Goal: Task Accomplishment & Management: Complete application form

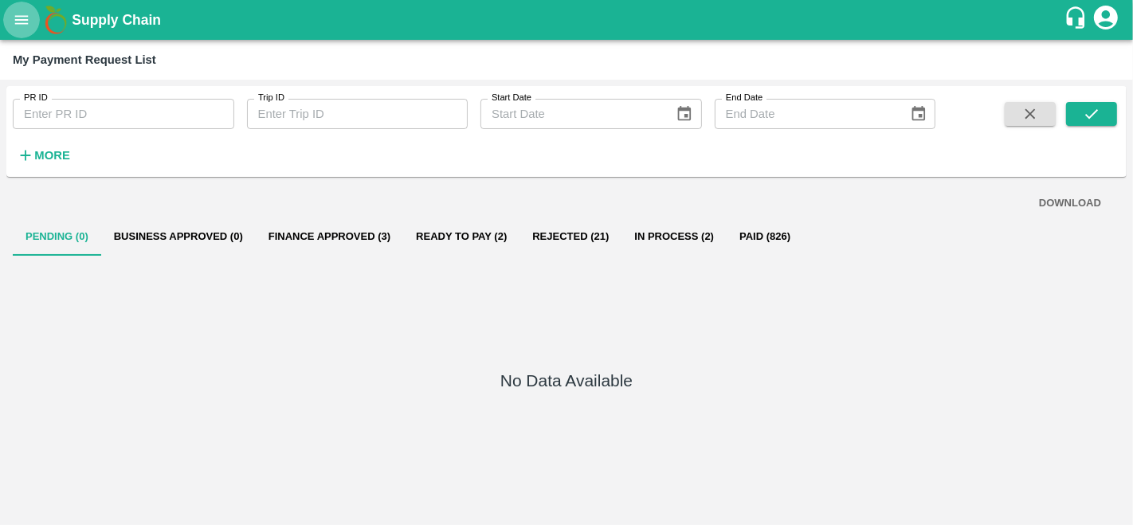
click at [26, 20] on icon "open drawer" at bounding box center [22, 19] width 14 height 9
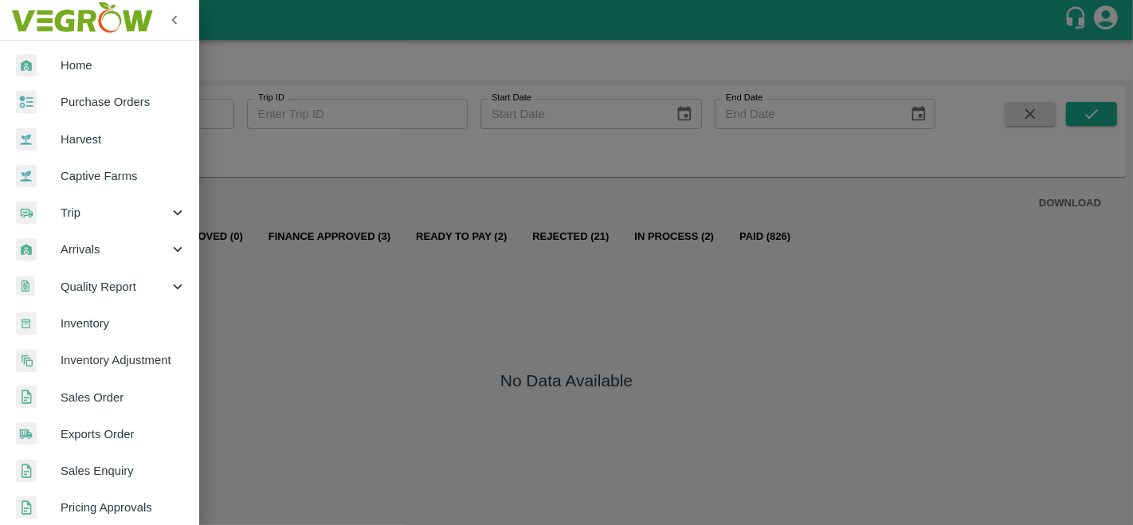
scroll to position [22, 0]
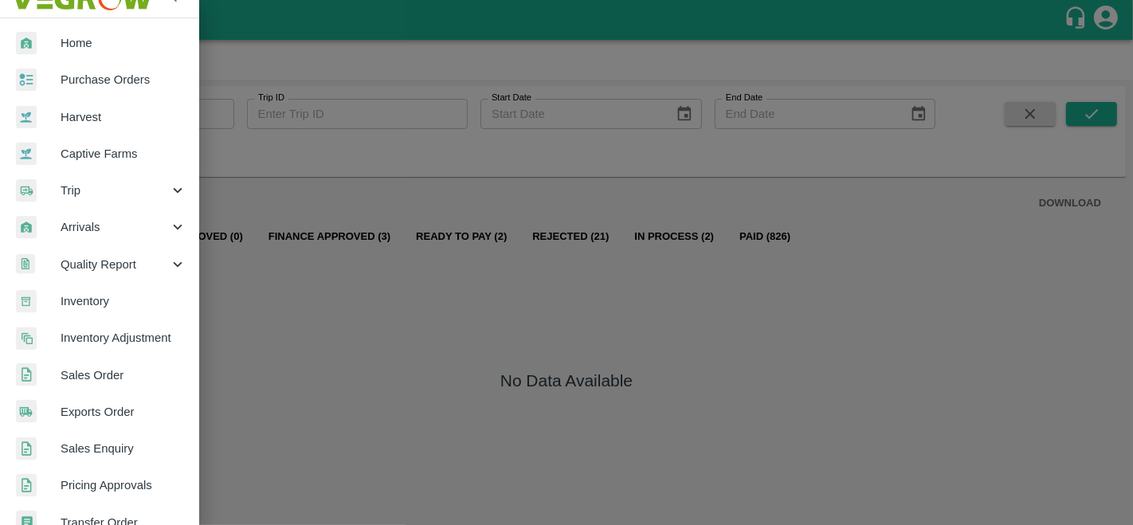
click at [300, 281] on div at bounding box center [566, 262] width 1133 height 525
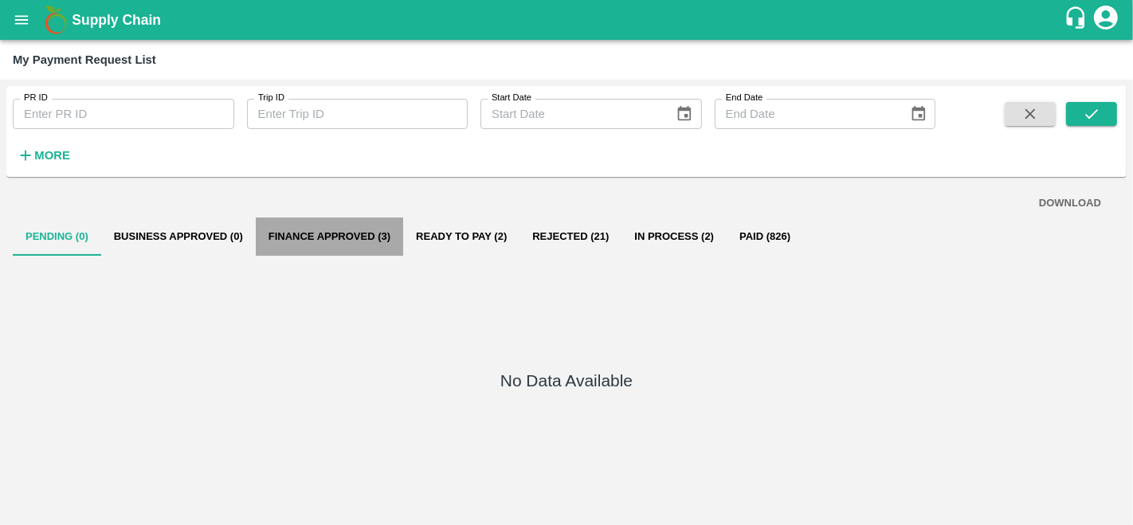
click at [320, 238] on button "Finance Approved (3)" at bounding box center [329, 237] width 147 height 38
click at [366, 240] on button "Finance Approved (3)" at bounding box center [329, 237] width 147 height 38
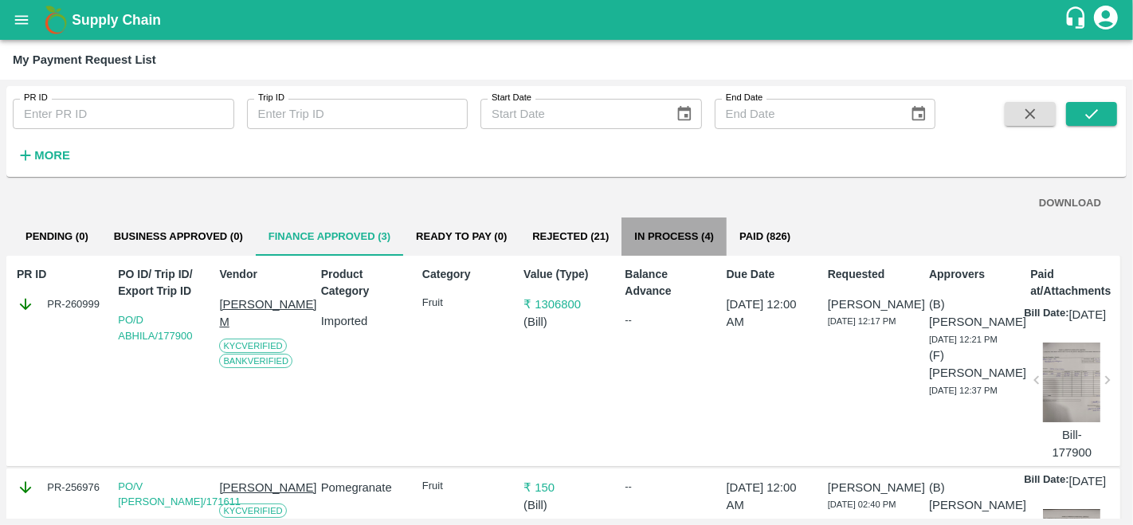
click at [669, 237] on button "In Process (4)" at bounding box center [674, 237] width 105 height 38
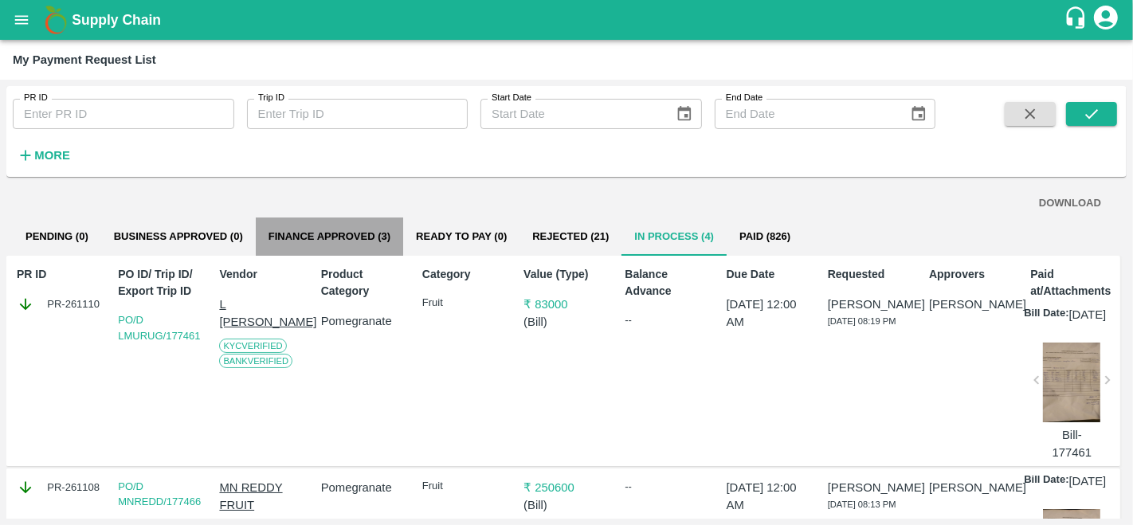
click at [314, 236] on button "Finance Approved (3)" at bounding box center [329, 237] width 147 height 38
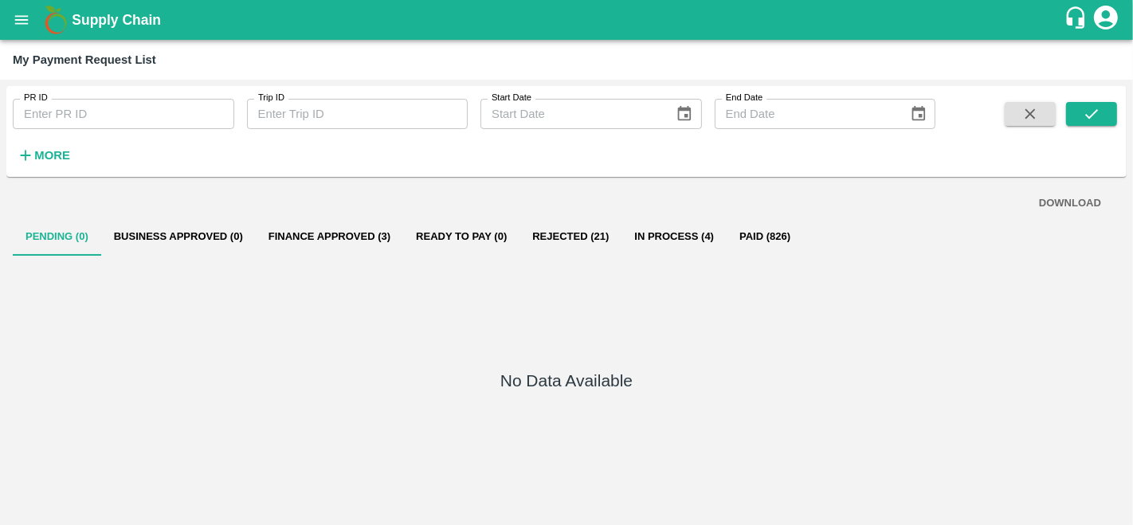
click at [339, 226] on button "Finance Approved (3)" at bounding box center [329, 237] width 147 height 38
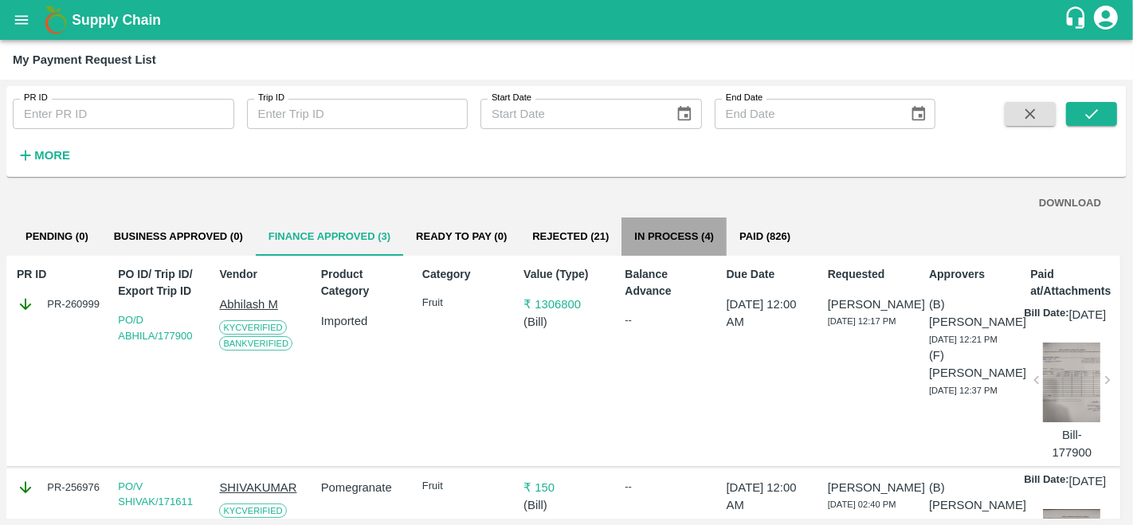
click at [683, 236] on button "In Process (4)" at bounding box center [674, 237] width 105 height 38
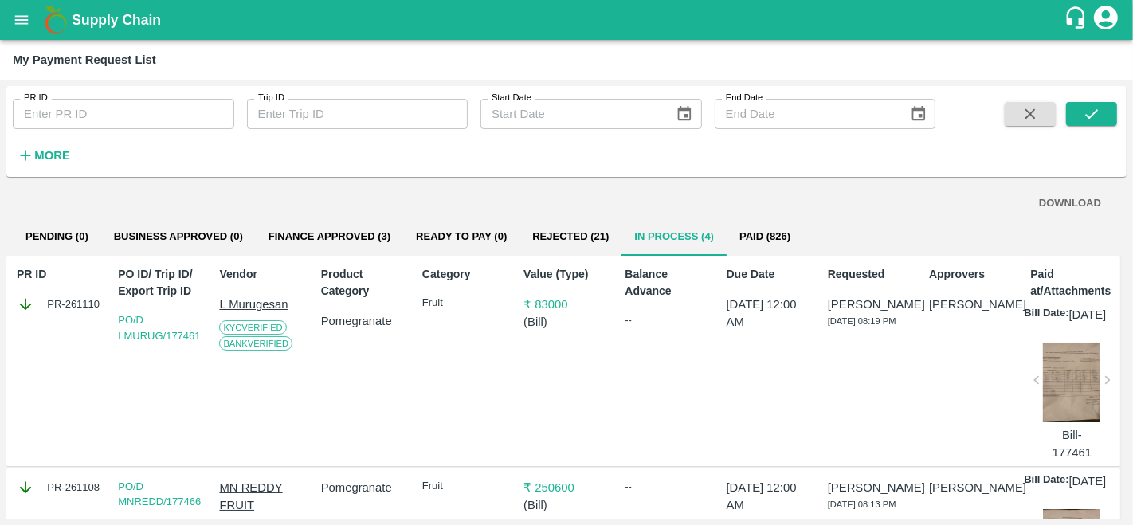
click at [184, 227] on button "Business Approved (0)" at bounding box center [178, 237] width 155 height 38
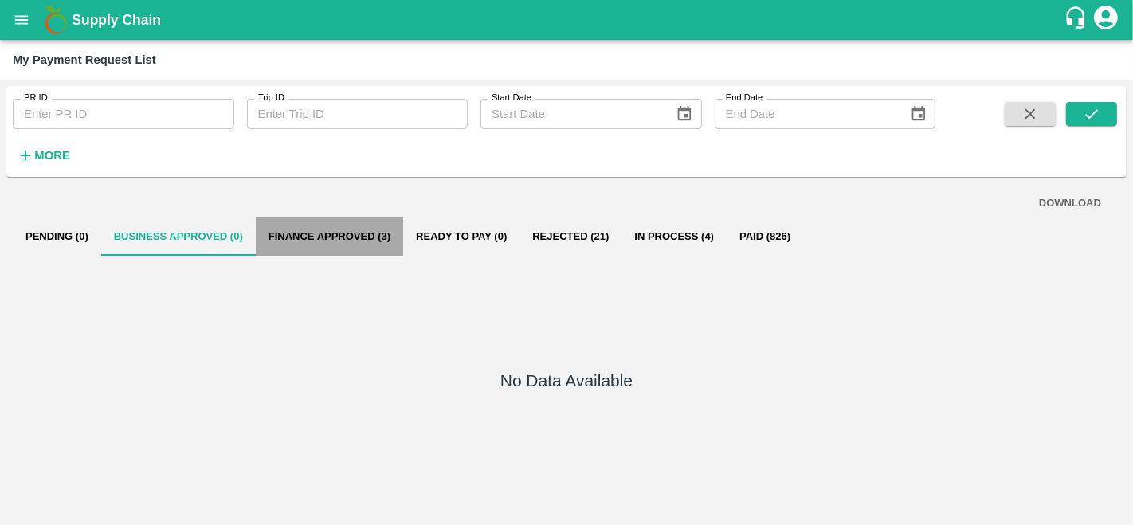
click at [344, 242] on button "Finance Approved (3)" at bounding box center [329, 237] width 147 height 38
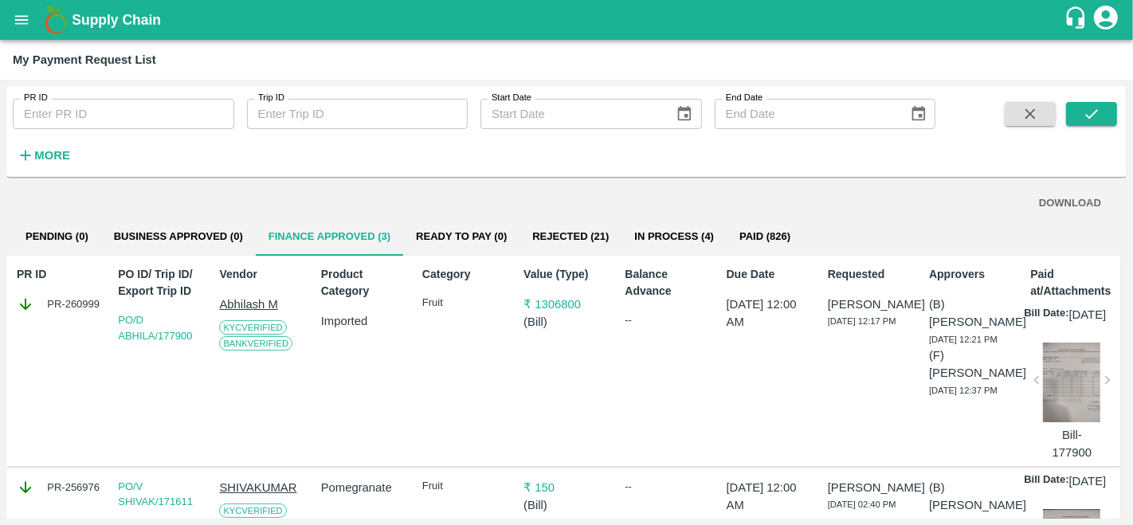
click at [661, 231] on button "In Process (4)" at bounding box center [674, 237] width 105 height 38
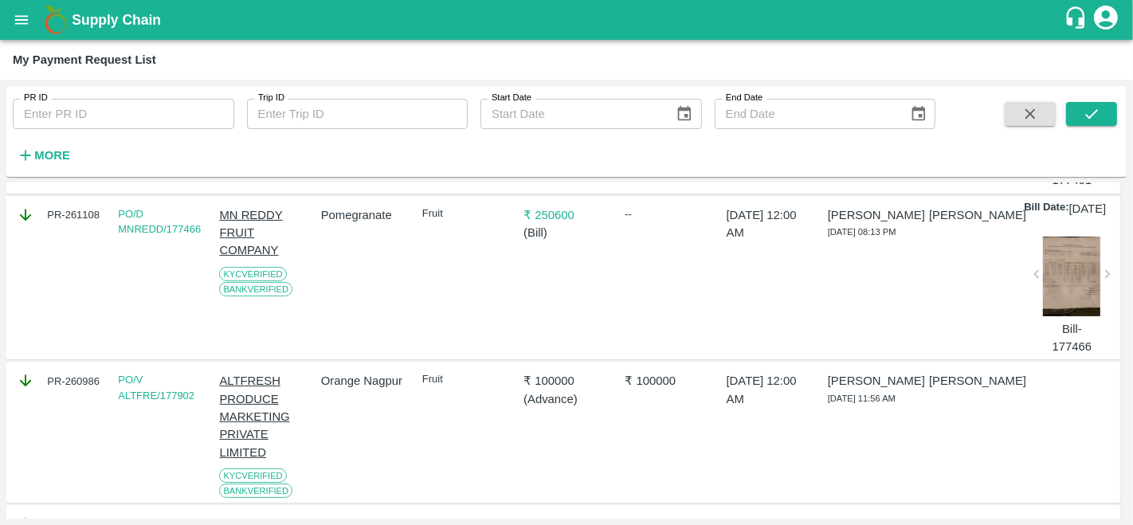
scroll to position [391, 0]
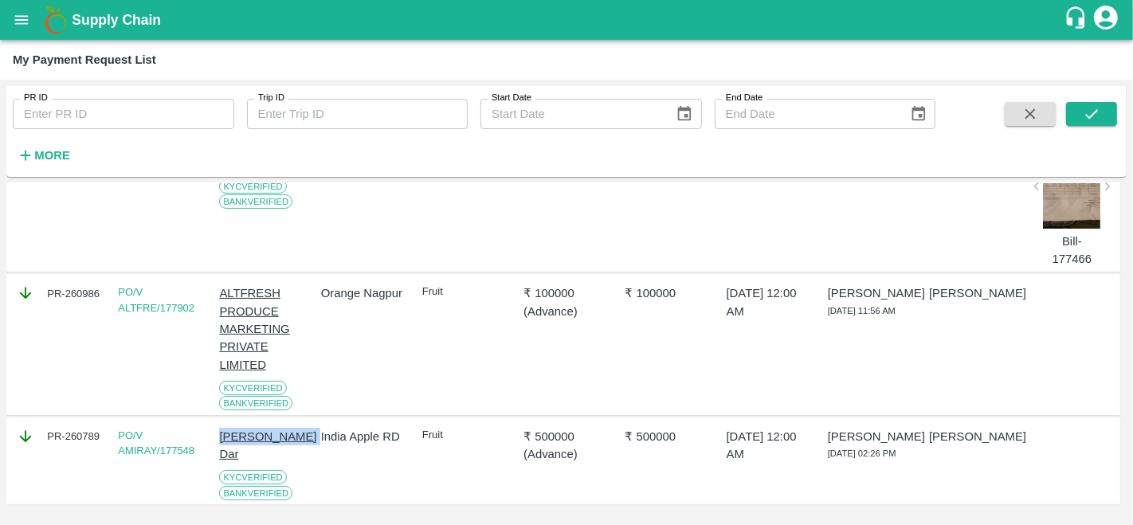
drag, startPoint x: 218, startPoint y: 445, endPoint x: 300, endPoint y: 456, distance: 82.8
click at [300, 456] on div "Amir Ayoub Dar KYC Verified Bank Verified" at bounding box center [259, 462] width 92 height 80
copy p "[PERSON_NAME] Dar"
click at [24, 21] on icon "open drawer" at bounding box center [22, 20] width 18 height 18
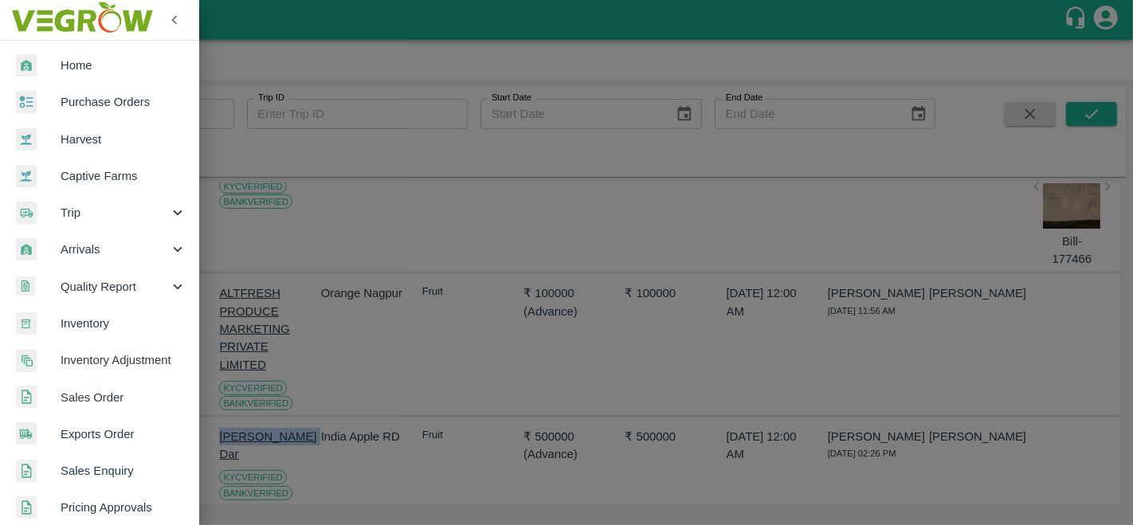
click at [142, 94] on span "Purchase Orders" at bounding box center [124, 102] width 126 height 18
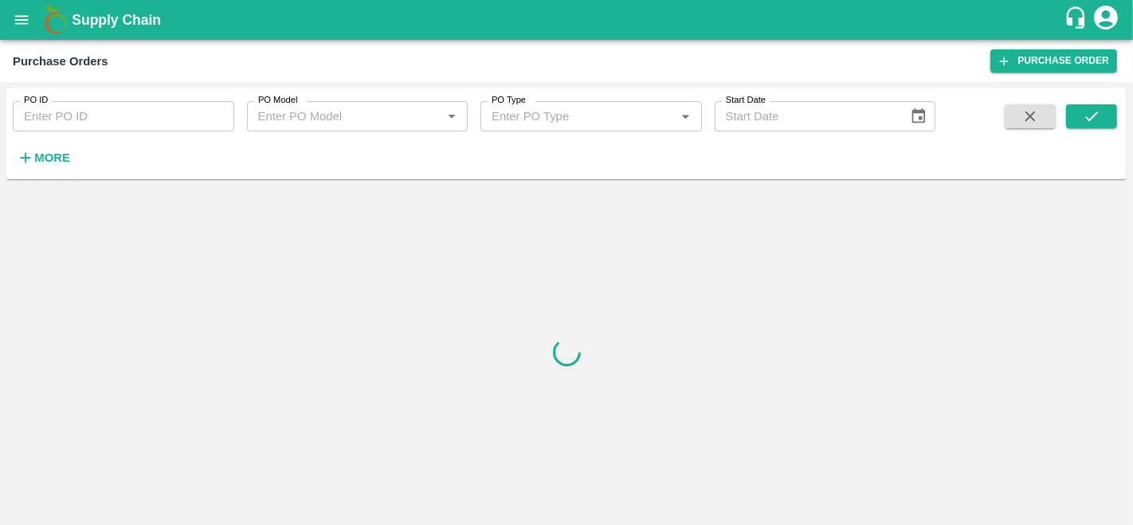
click at [64, 153] on strong "More" at bounding box center [52, 157] width 36 height 13
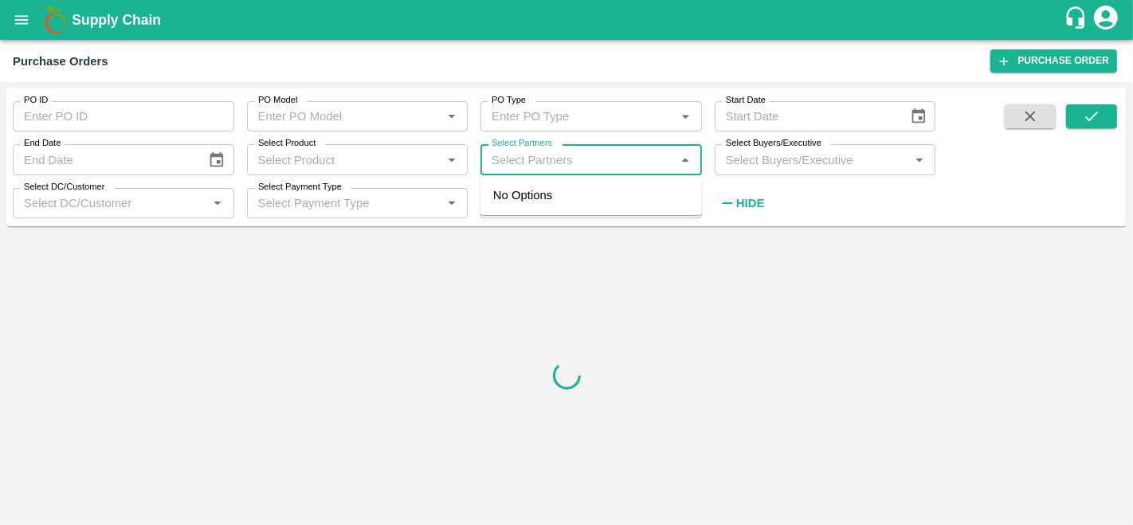
click at [569, 164] on input "Select Partners" at bounding box center [578, 159] width 186 height 21
paste input "[PERSON_NAME] Dar"
type input "[PERSON_NAME] Dar"
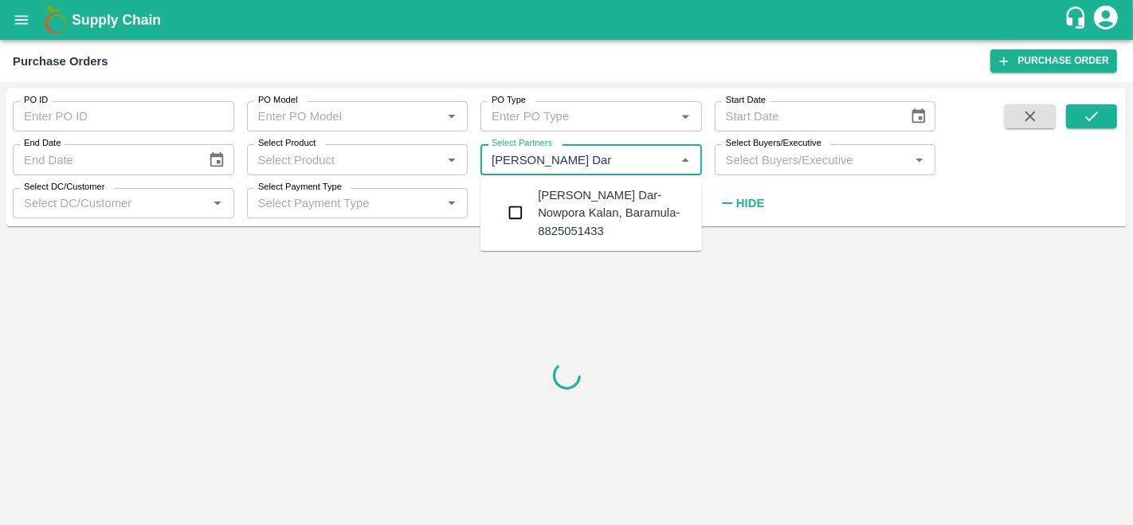
click at [552, 194] on div "Amir Ayoub Dar-Nowpora Kalan, Baramula-8825051433" at bounding box center [613, 212] width 151 height 53
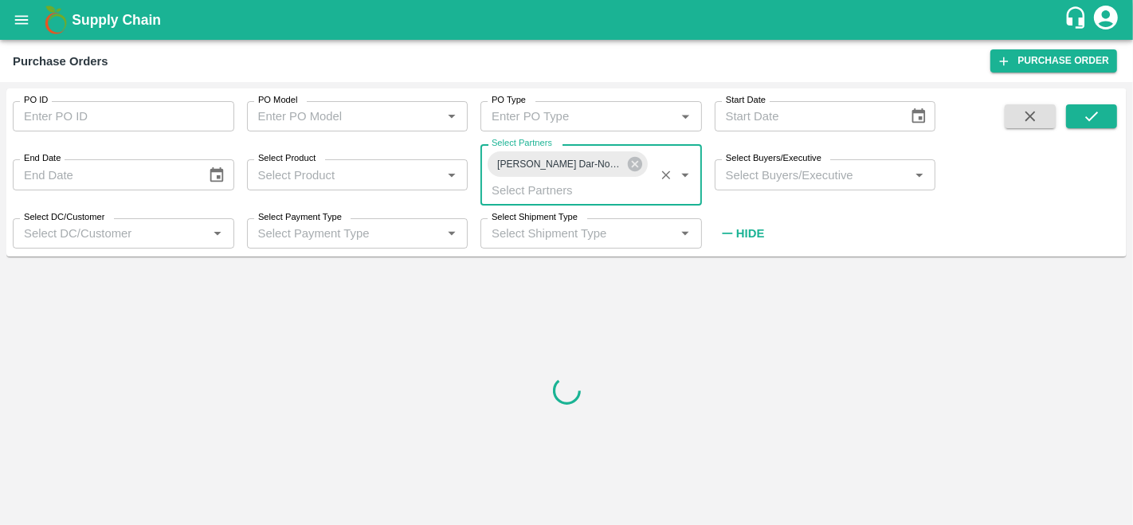
click at [778, 178] on input "Select Buyers/Executive" at bounding box center [813, 174] width 186 height 21
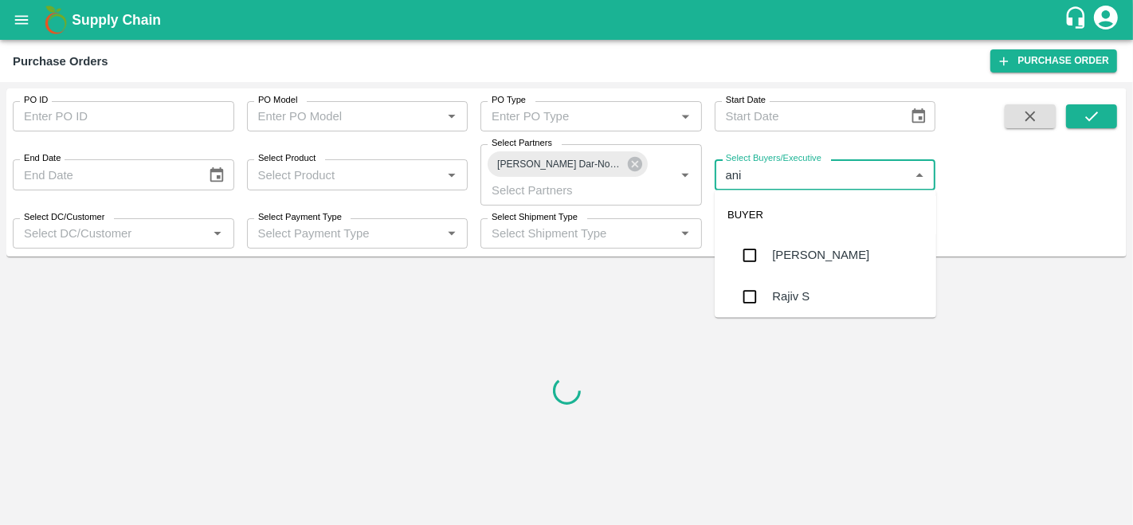
type input "anil"
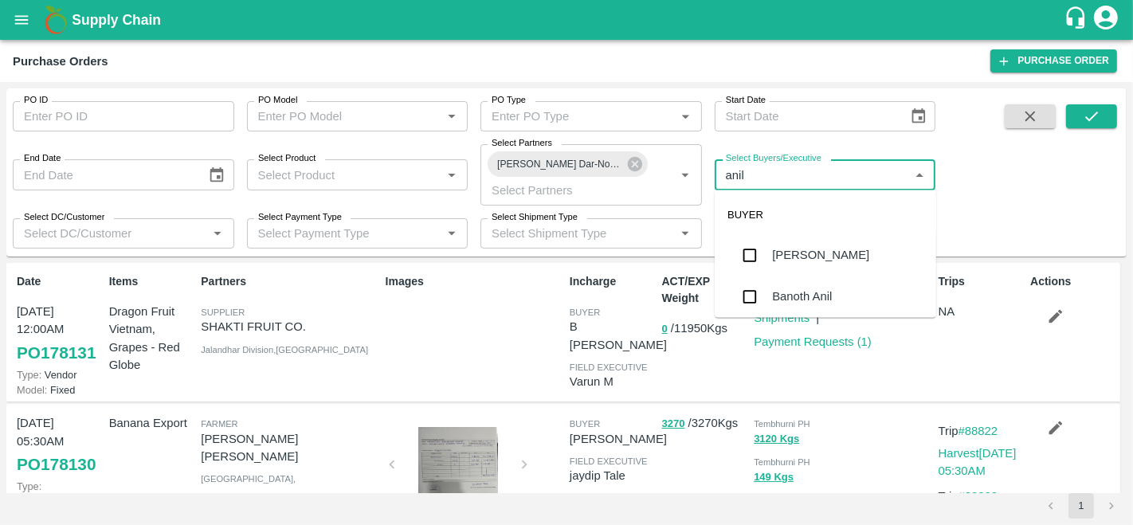
click at [787, 248] on div "[PERSON_NAME]" at bounding box center [820, 256] width 97 height 18
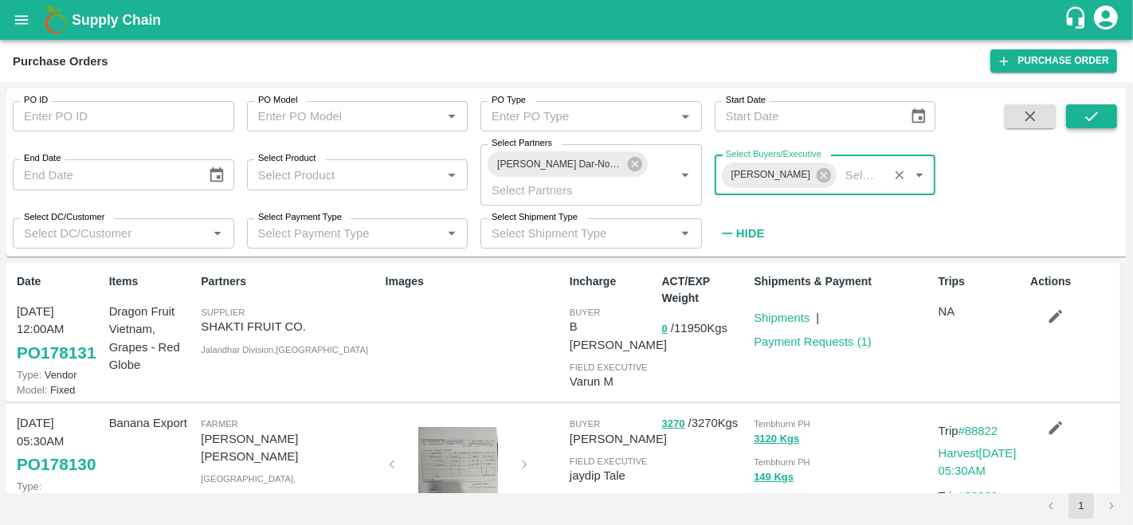
click at [1094, 110] on icon "submit" at bounding box center [1092, 117] width 18 height 18
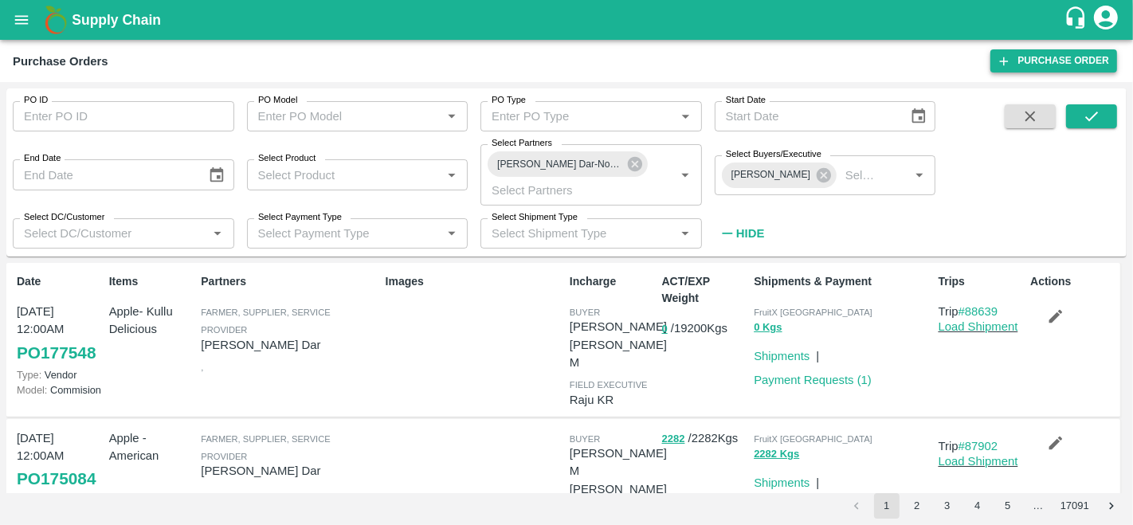
click at [1026, 57] on link "Purchase Order" at bounding box center [1054, 60] width 127 height 23
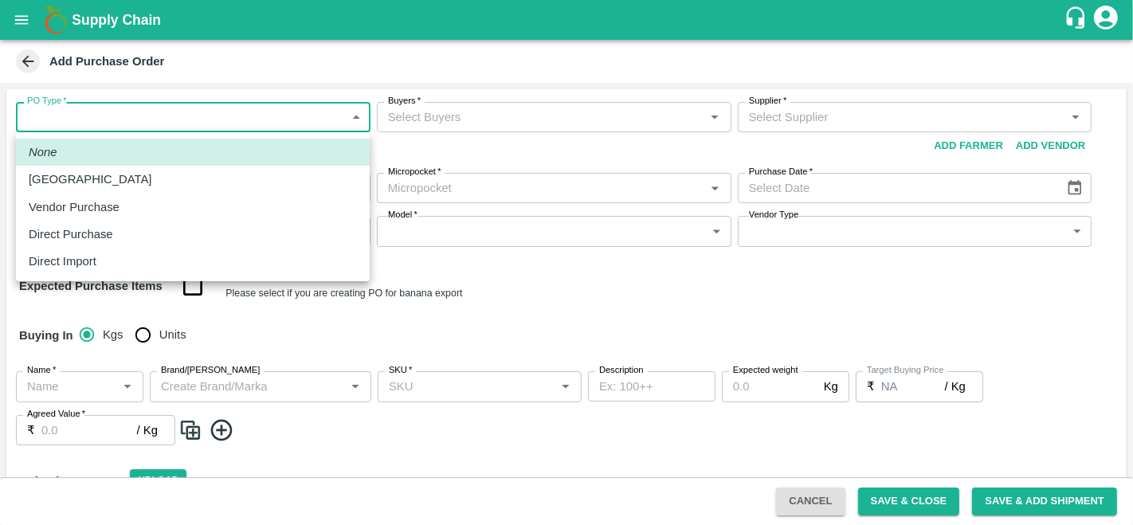
click at [109, 118] on body "Supply Chain Add Purchase Order PO Type   * ​ PO Type Buyers   * Buyers   * Sup…" at bounding box center [566, 262] width 1133 height 525
click at [104, 211] on p "Vendor Purchase" at bounding box center [74, 207] width 91 height 18
type input "2"
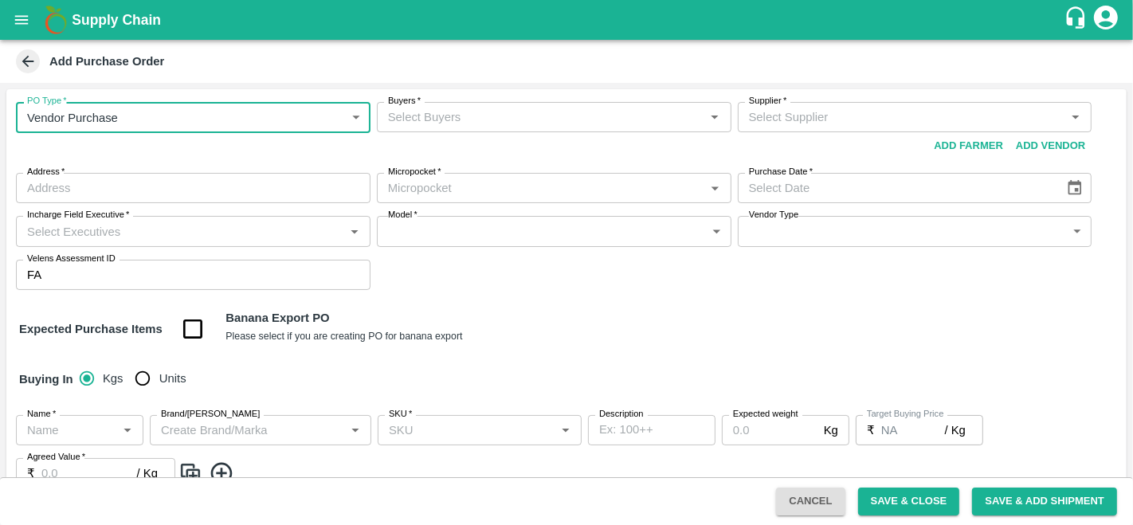
click at [493, 124] on input "Buyers   *" at bounding box center [541, 117] width 319 height 21
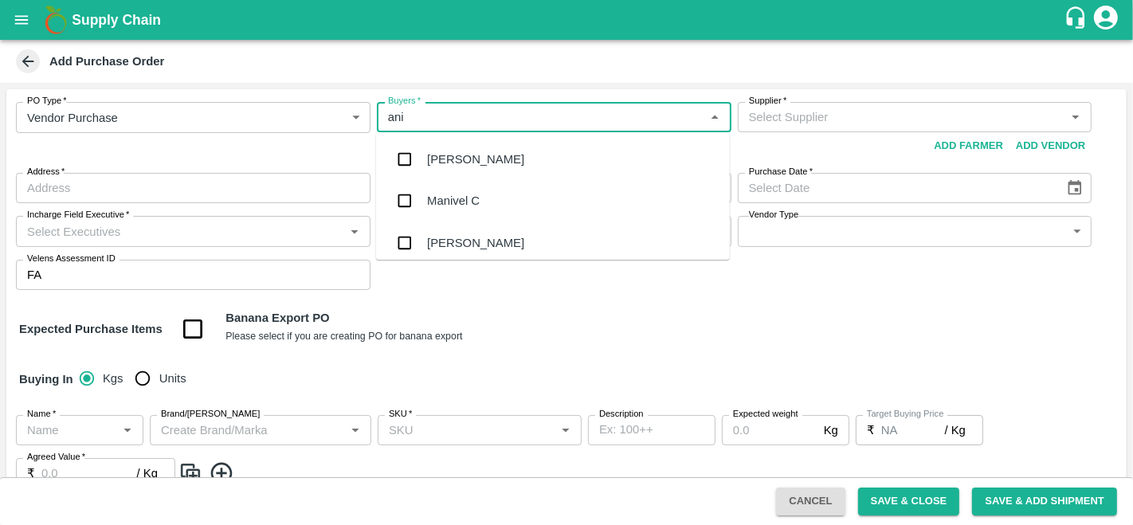
type input "anil"
click at [491, 154] on div "[PERSON_NAME]" at bounding box center [553, 159] width 354 height 41
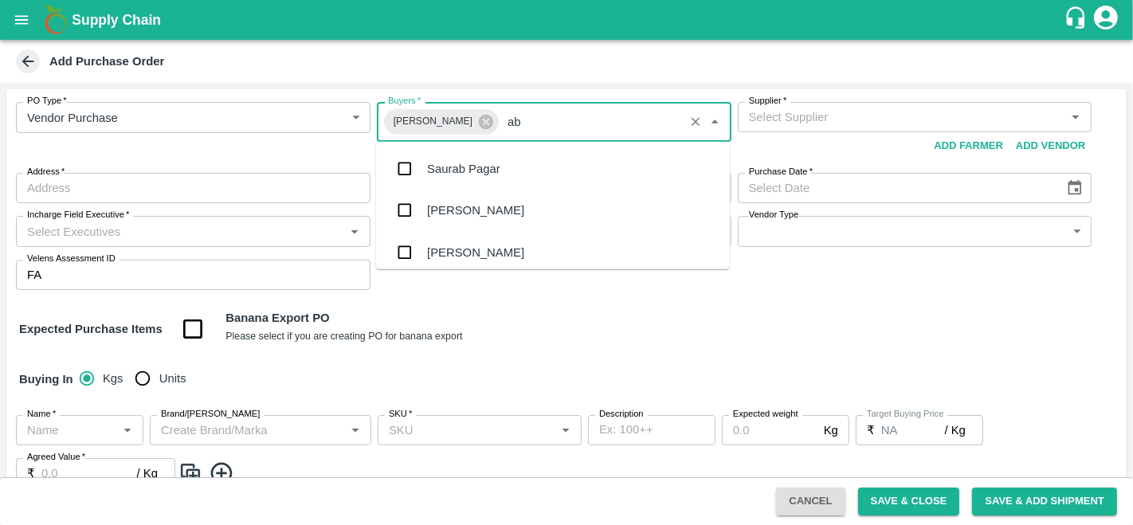
type input "abu"
click at [491, 160] on div "Abu Irshad M" at bounding box center [482, 169] width 111 height 18
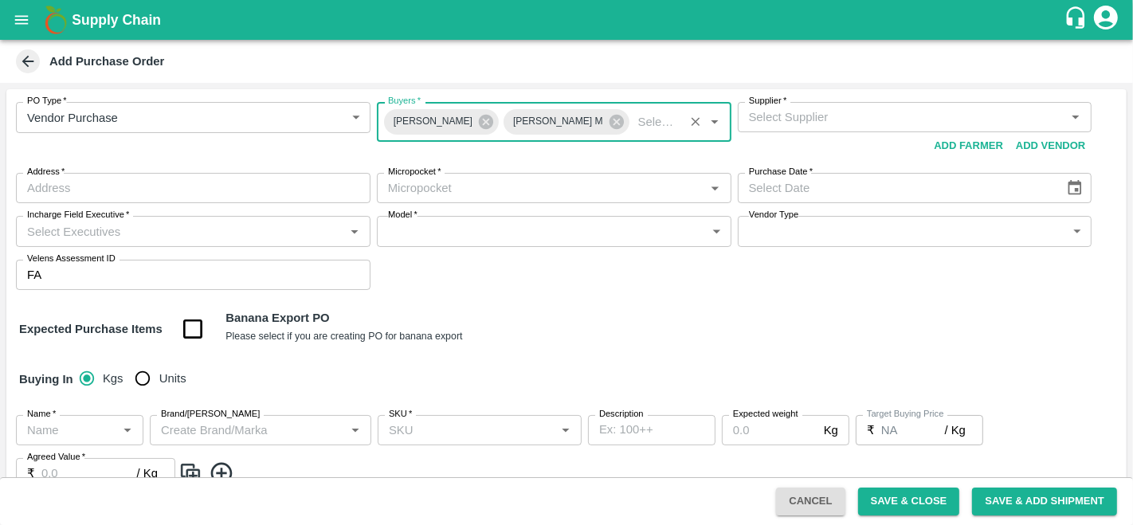
click at [819, 124] on input "Supplier   *" at bounding box center [902, 117] width 319 height 21
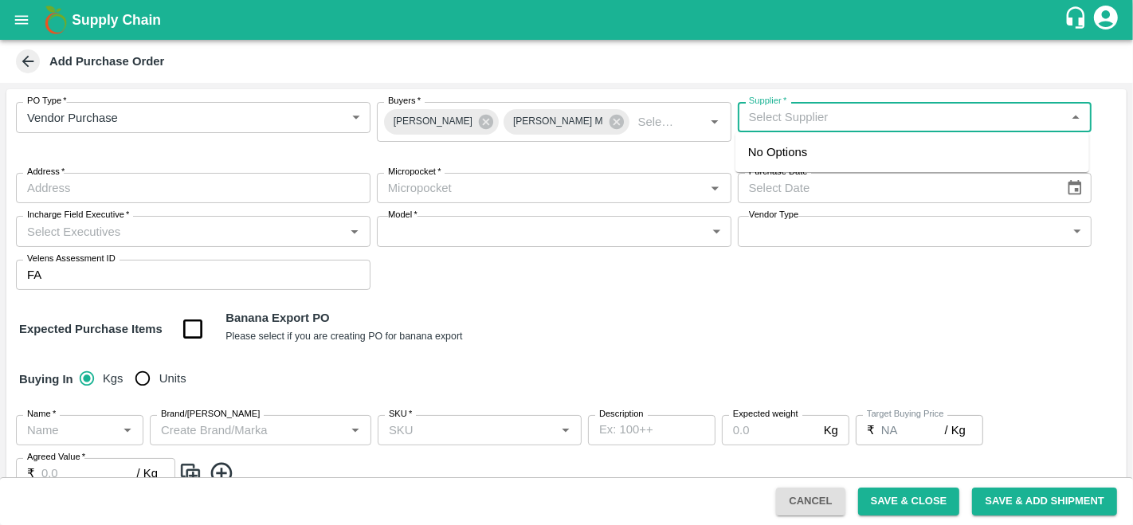
paste input "Amir Ayoub Dar"
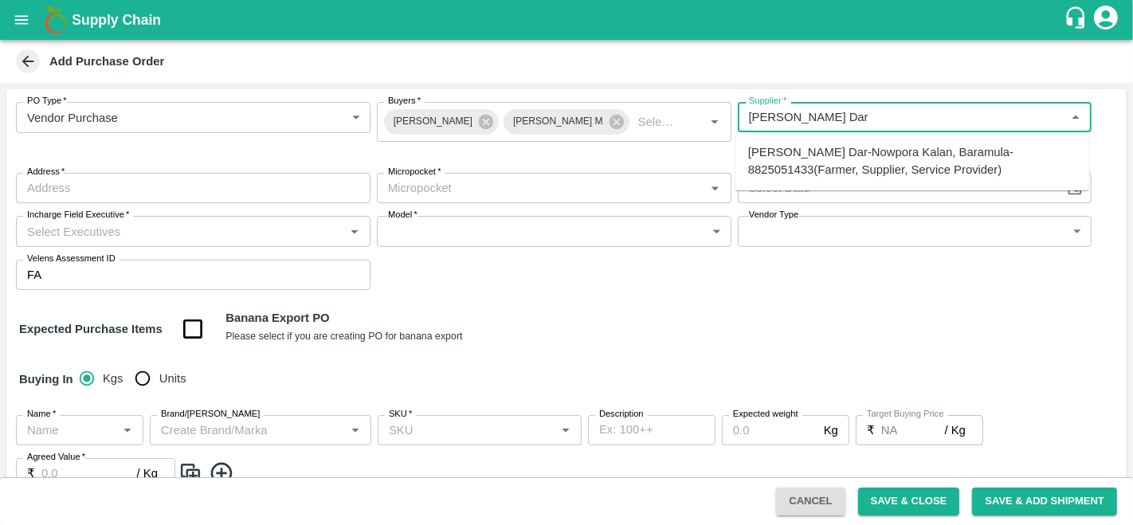
click at [799, 165] on div "Amir Ayoub Dar-Nowpora Kalan, Baramula-8825051433(Farmer, Supplier, Service Pro…" at bounding box center [912, 161] width 328 height 36
type input "Amir Ayoub Dar-Nowpora Kalan, Baramula-8825051433(Farmer, Supplier, Service Pro…"
type input "Nowpora Kalan, Baramula, Sopore, Jammu and Kashmir"
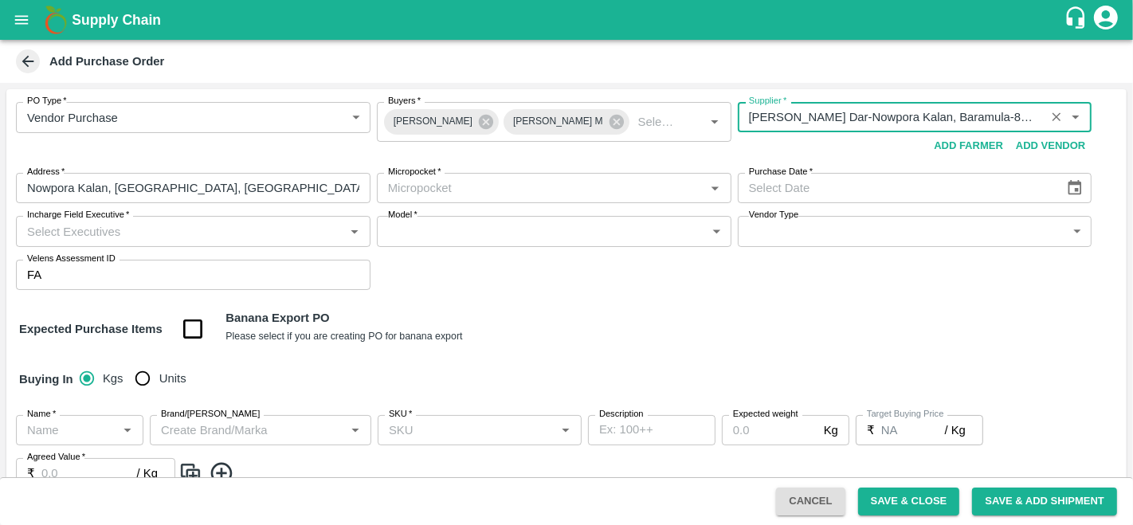
type input "Amir Ayoub Dar-Nowpora Kalan, Baramula-8825051433(Farmer, Supplier, Service Pro…"
click at [1068, 192] on icon "Choose date" at bounding box center [1075, 188] width 18 height 18
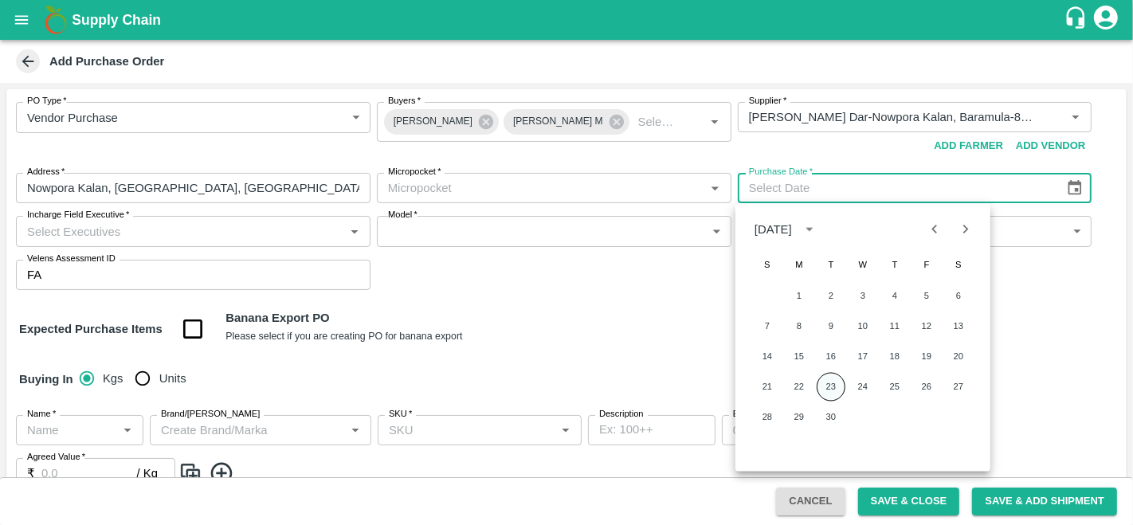
click at [833, 386] on button "23" at bounding box center [831, 387] width 29 height 29
type input "23/09/2025"
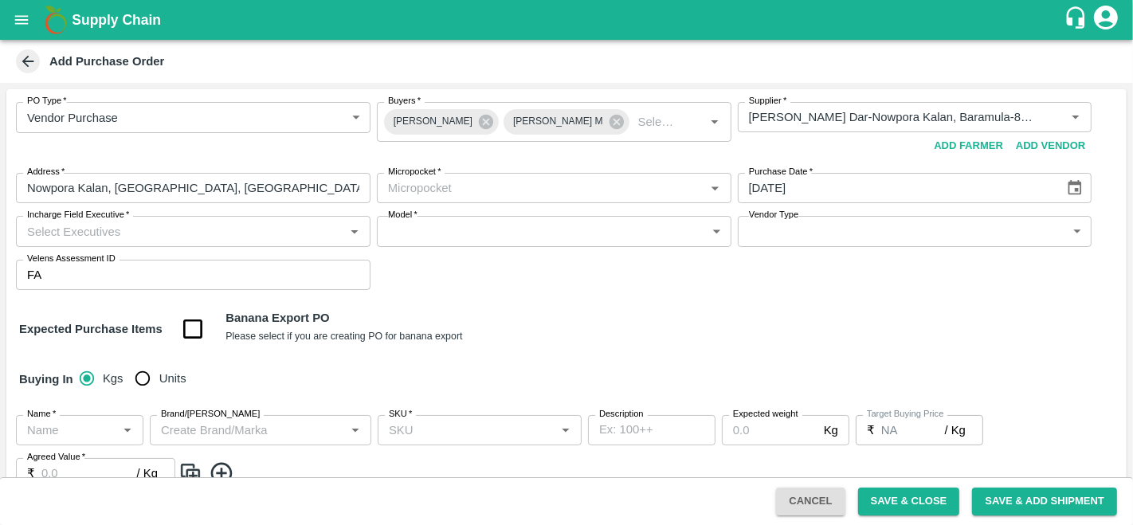
click at [426, 187] on input "Micropocket   *" at bounding box center [541, 188] width 319 height 21
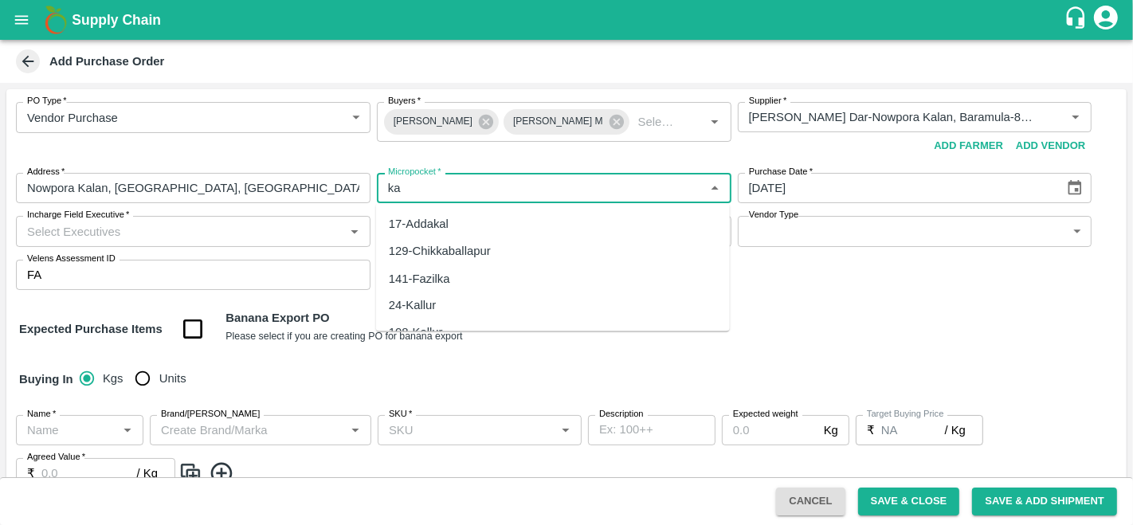
type input "k"
click at [437, 234] on div "84-Delhi" at bounding box center [553, 223] width 354 height 27
type input "84-Delhi"
click at [171, 233] on input "Incharge Field Executive   *" at bounding box center [180, 231] width 319 height 21
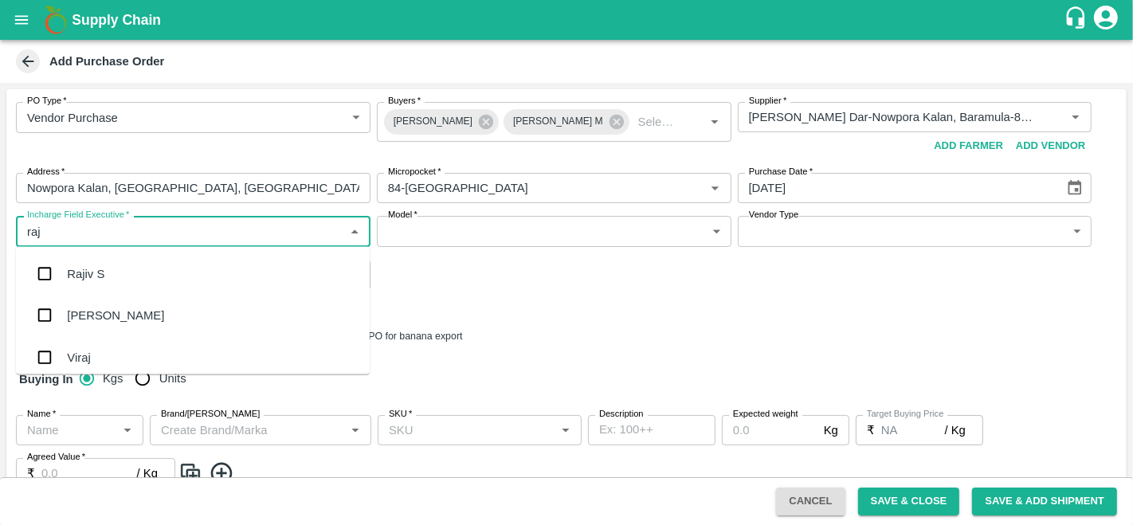
type input "raju"
click at [118, 304] on div "Raju KR" at bounding box center [193, 315] width 354 height 41
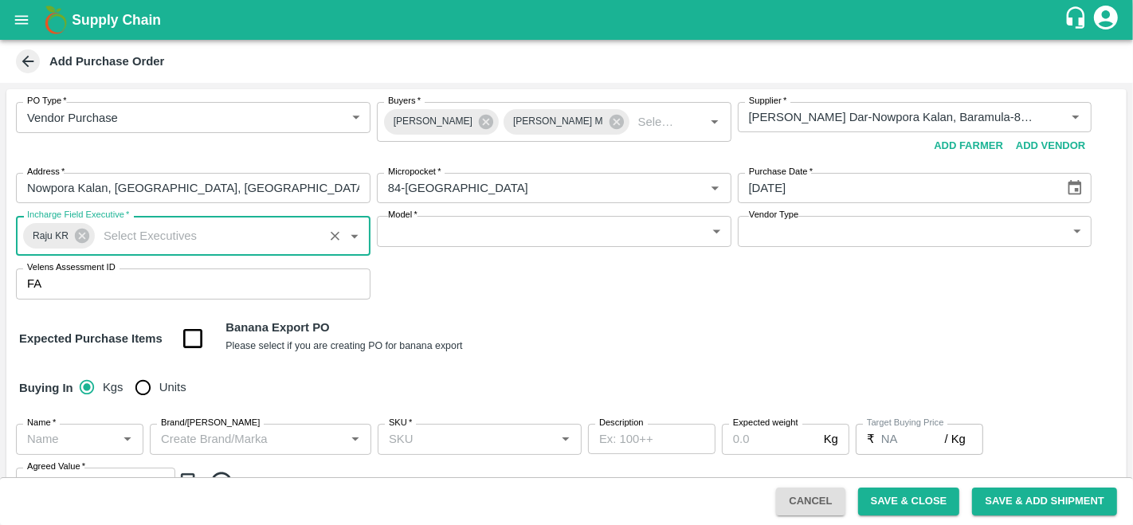
click at [480, 230] on body "Supply Chain Add Purchase Order PO Type   * Vendor Purchase 2 PO Type Buyers   …" at bounding box center [566, 262] width 1133 height 525
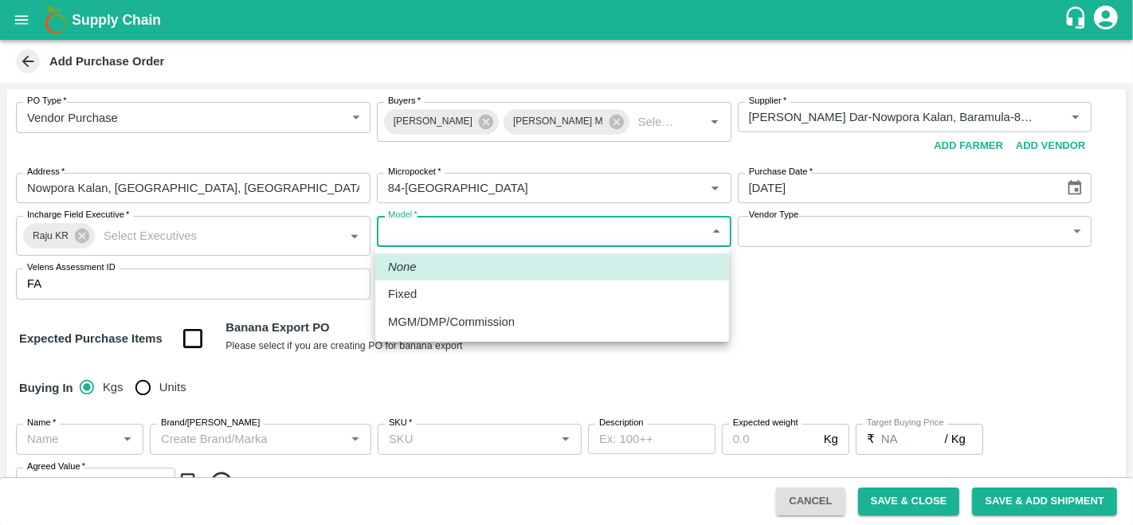
click at [426, 314] on p "MGM/DMP/Commission" at bounding box center [451, 322] width 127 height 18
type input "Commision"
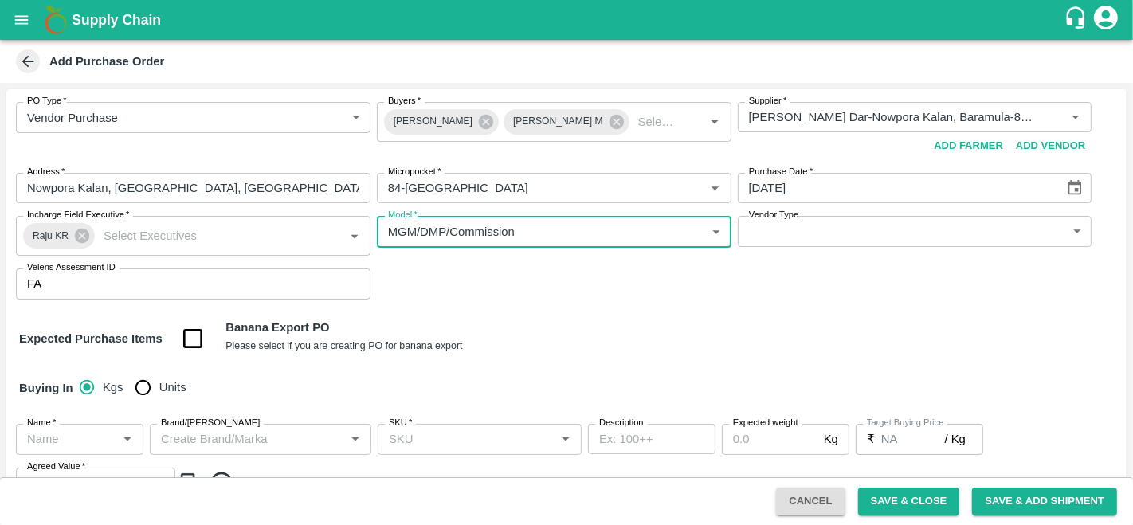
click at [791, 224] on body "Supply Chain Add Purchase Order PO Type   * Vendor Purchase 2 PO Type Buyers   …" at bounding box center [566, 262] width 1133 height 525
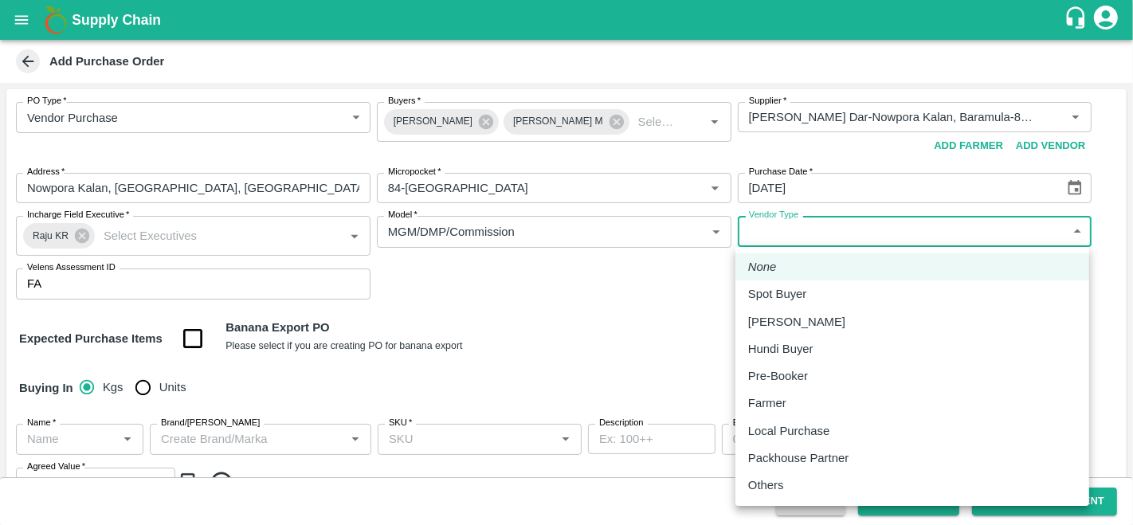
click at [764, 432] on p "Local Purchase" at bounding box center [788, 431] width 81 height 18
type input "LOCAL_PURCHASE"
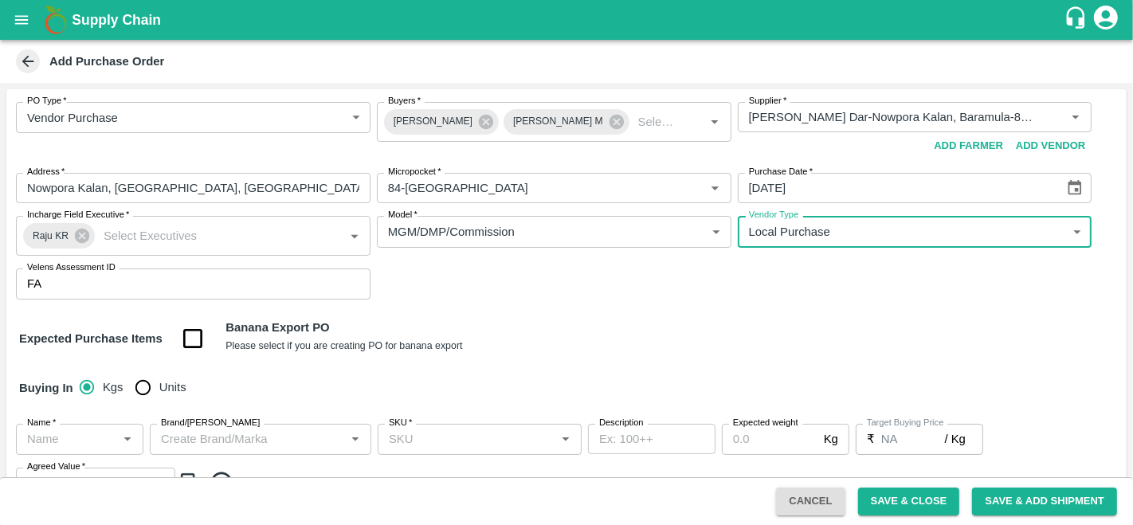
click at [135, 385] on input "Units" at bounding box center [143, 387] width 32 height 32
radio input "true"
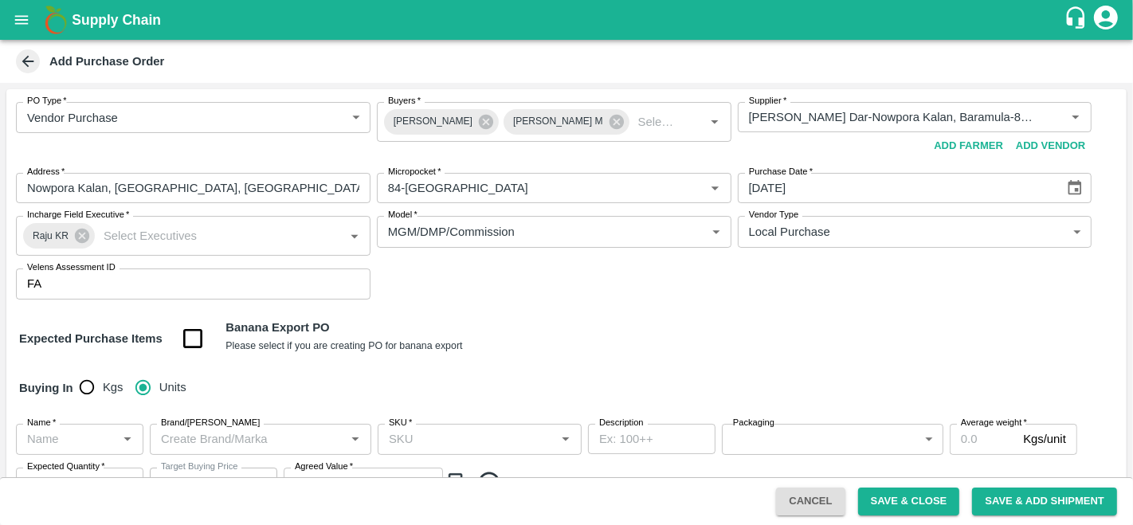
click at [88, 443] on input "Name   *" at bounding box center [67, 439] width 92 height 21
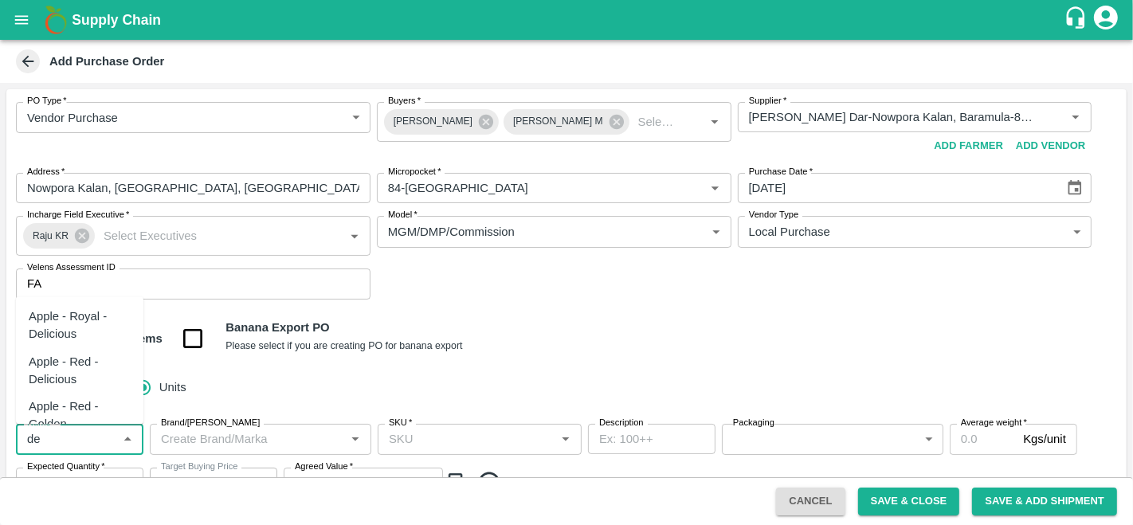
type input "d"
click at [71, 402] on div "Apple- Kullu Delicious" at bounding box center [80, 396] width 102 height 36
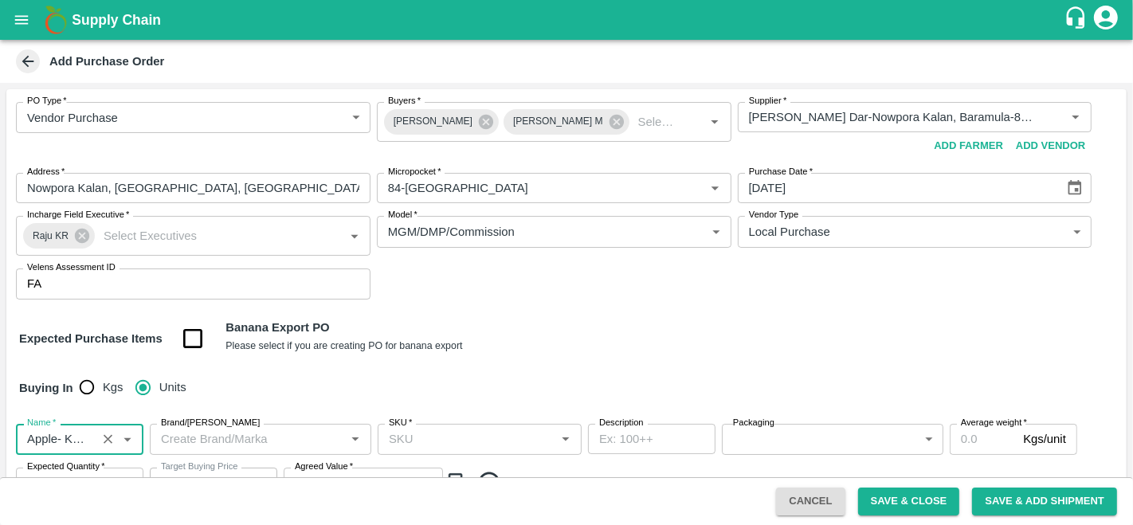
type input "Apple- Kullu Delicious"
click at [194, 440] on input "Brand/Marka" at bounding box center [248, 439] width 186 height 21
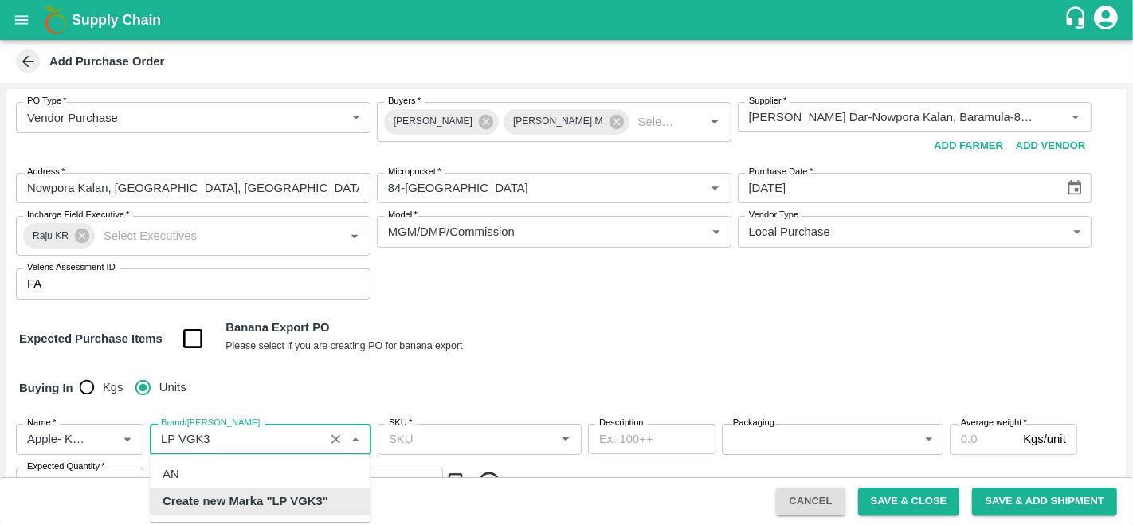
click at [262, 504] on b "Create new Marka "LP VGK3"" at bounding box center [246, 502] width 166 height 18
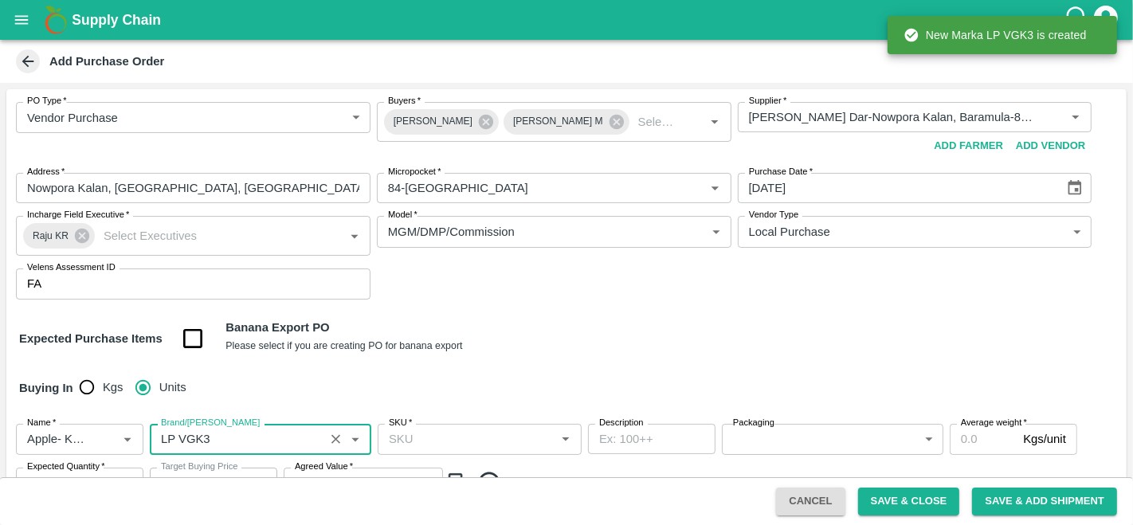
type input "LP VGK3"
click at [410, 441] on input "SKU   *" at bounding box center [467, 439] width 168 height 21
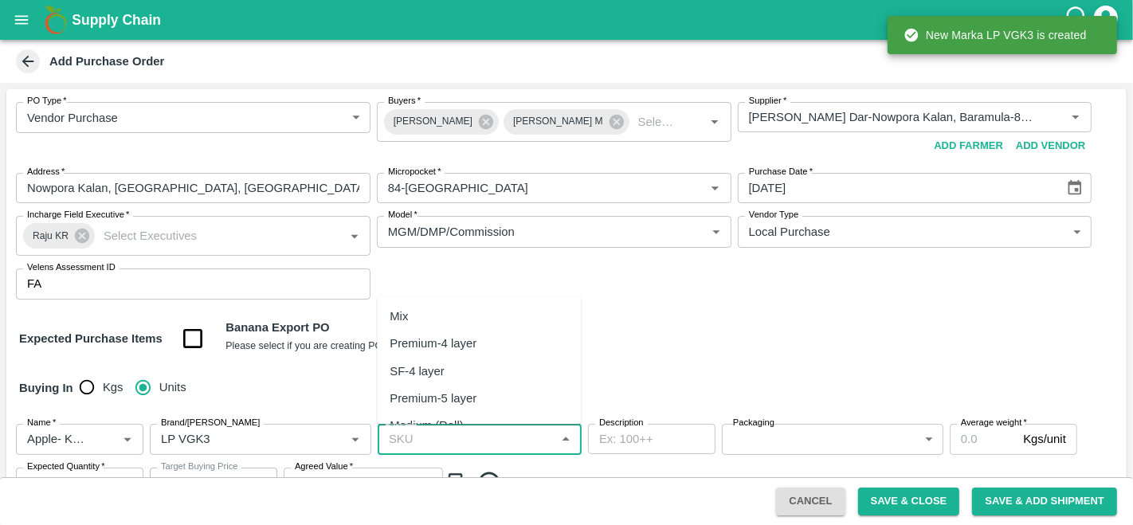
click at [437, 344] on div "Premium-4 layer" at bounding box center [433, 345] width 87 height 18
type input "Premium-4 layer"
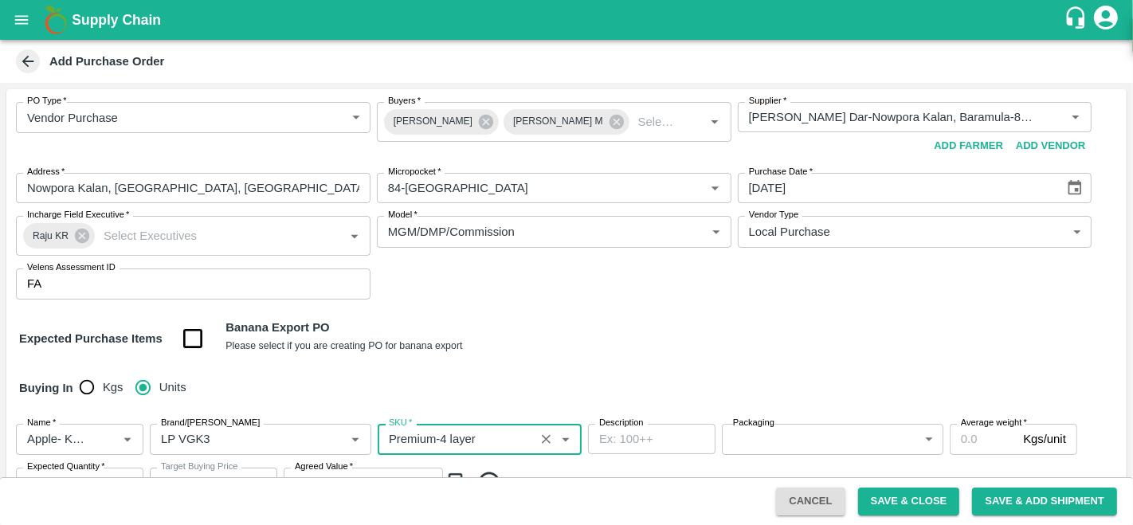
click at [750, 445] on body "Supply Chain Add Purchase Order PO Type   * Vendor Purchase 2 PO Type Buyers   …" at bounding box center [566, 262] width 1133 height 525
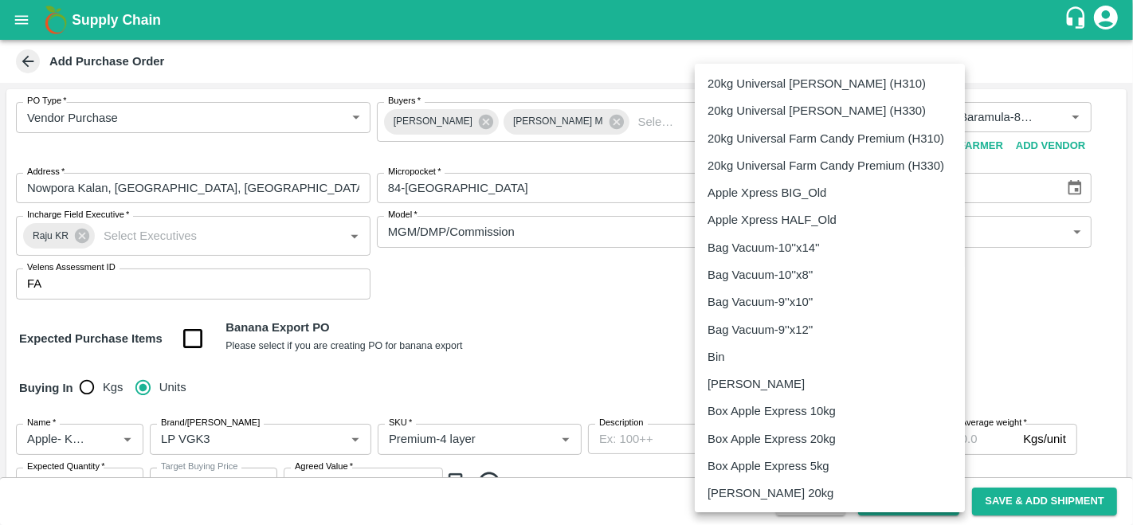
scroll to position [984, 0]
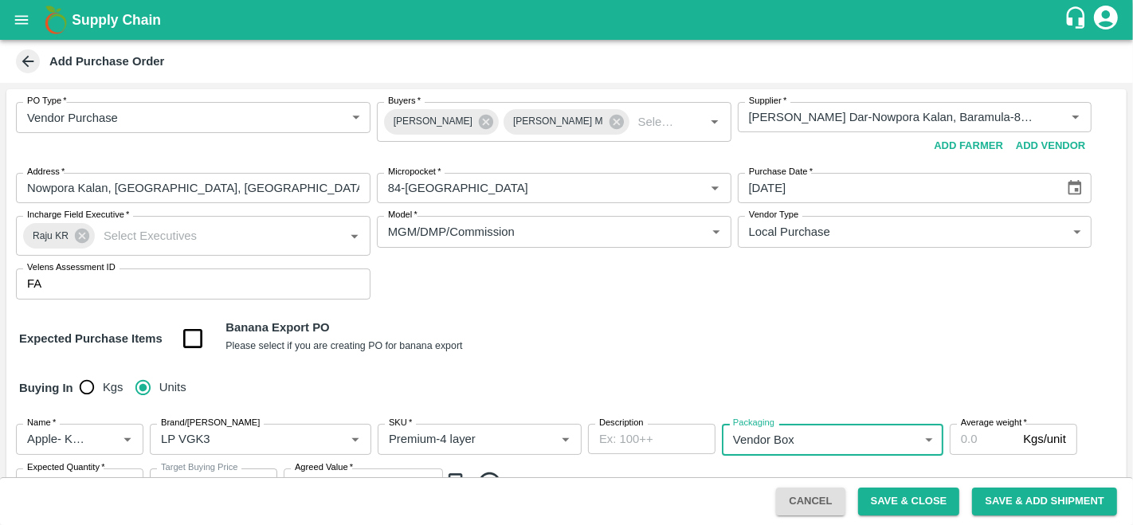
type input "276"
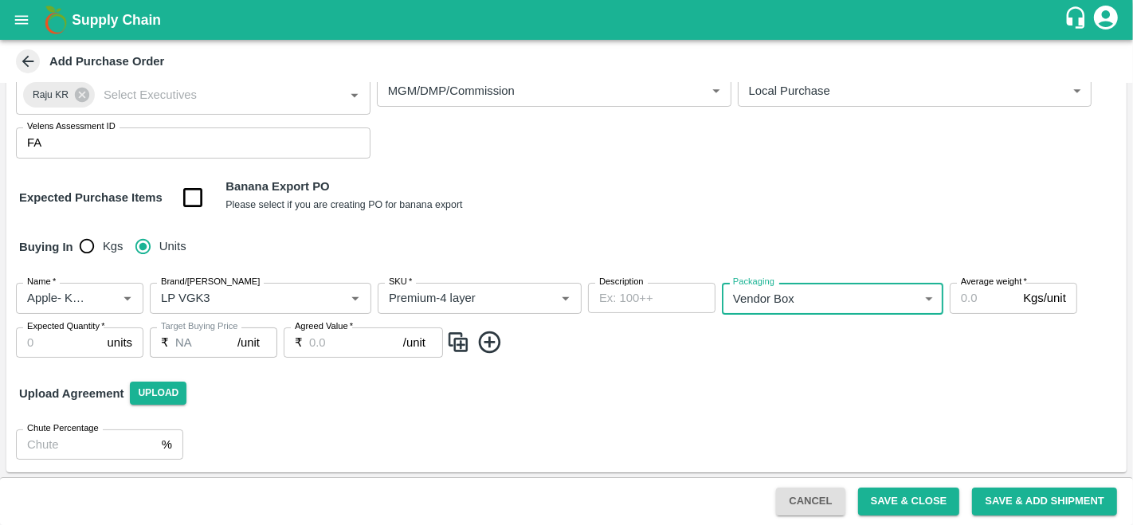
click at [998, 290] on input "Average weight   *" at bounding box center [983, 298] width 67 height 30
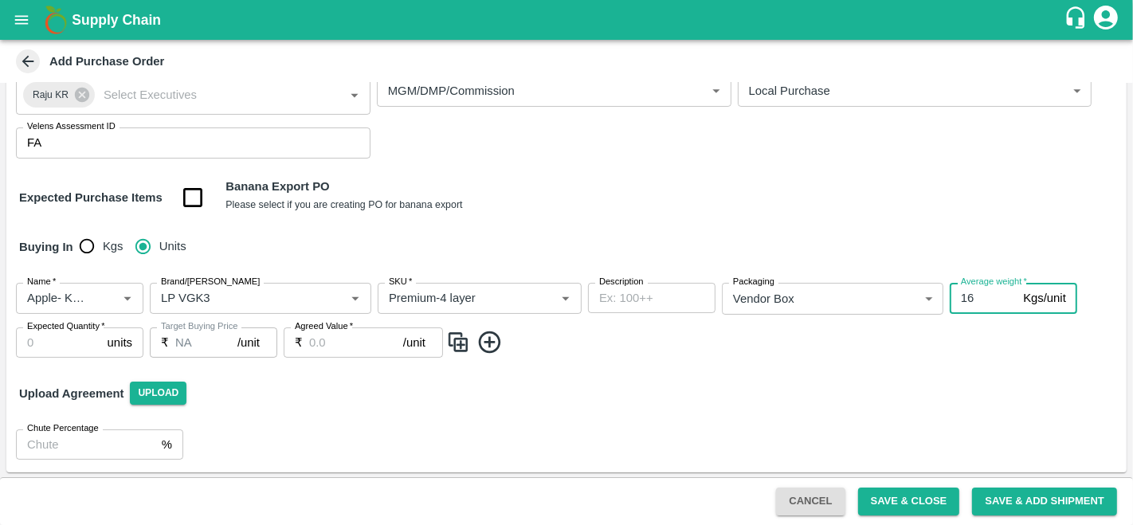
type input "16"
click at [37, 341] on input "Expected Quantity   *" at bounding box center [58, 343] width 85 height 30
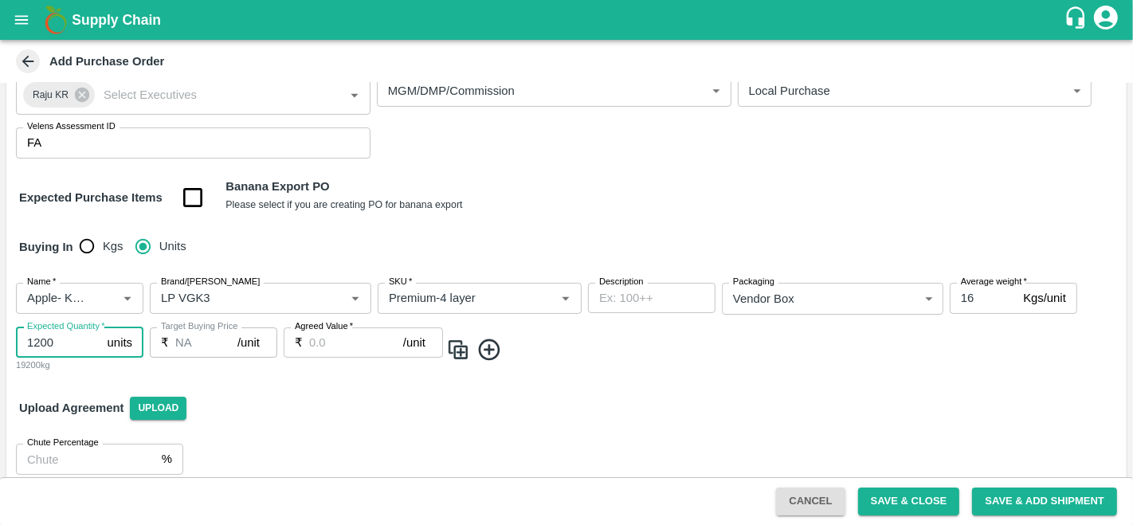
type input "1200"
click at [336, 344] on input "Agreed Value   *" at bounding box center [356, 343] width 94 height 30
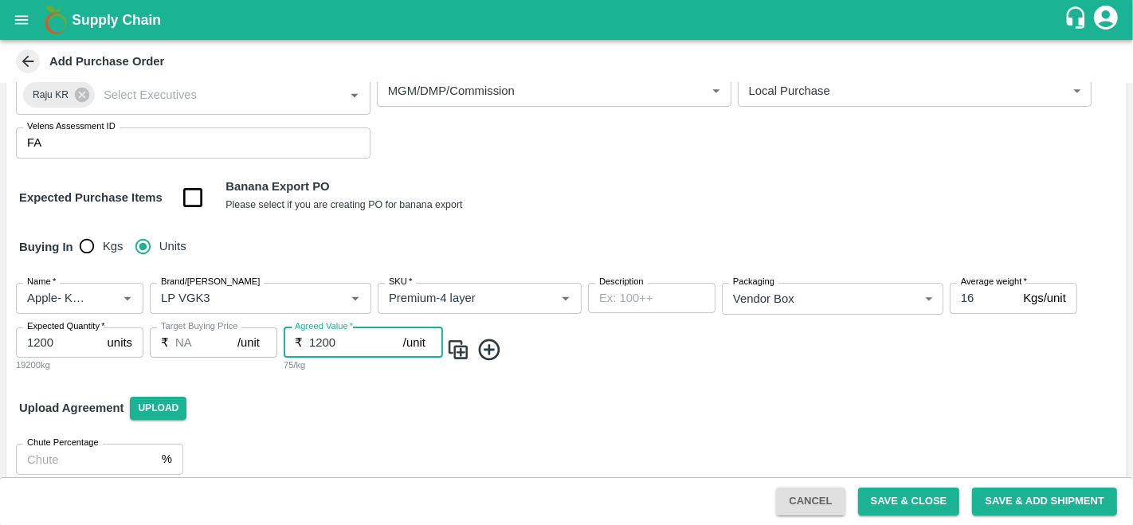
type input "1200"
click at [464, 347] on img at bounding box center [458, 350] width 24 height 26
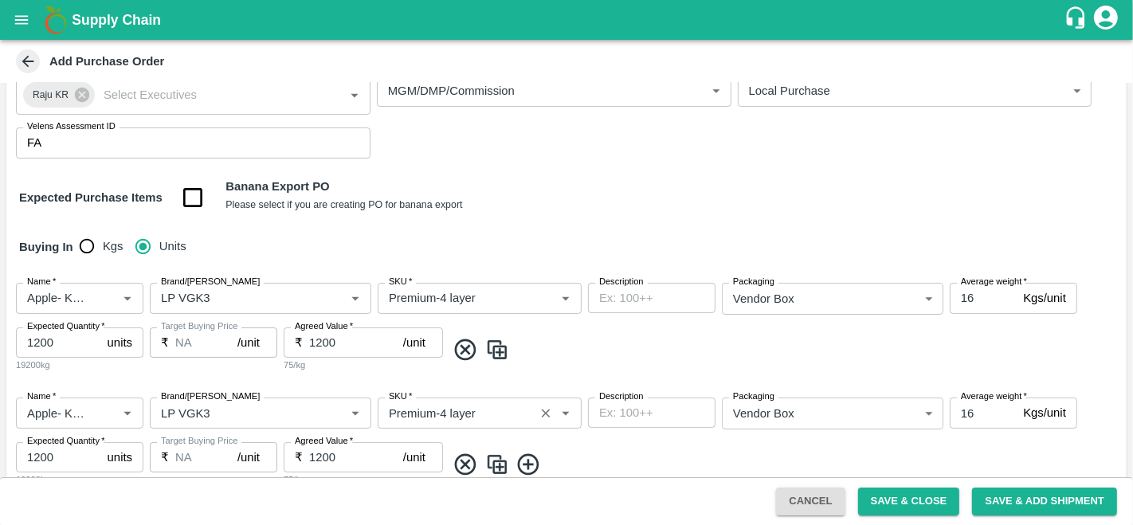
click at [446, 413] on input "SKU   *" at bounding box center [456, 412] width 147 height 21
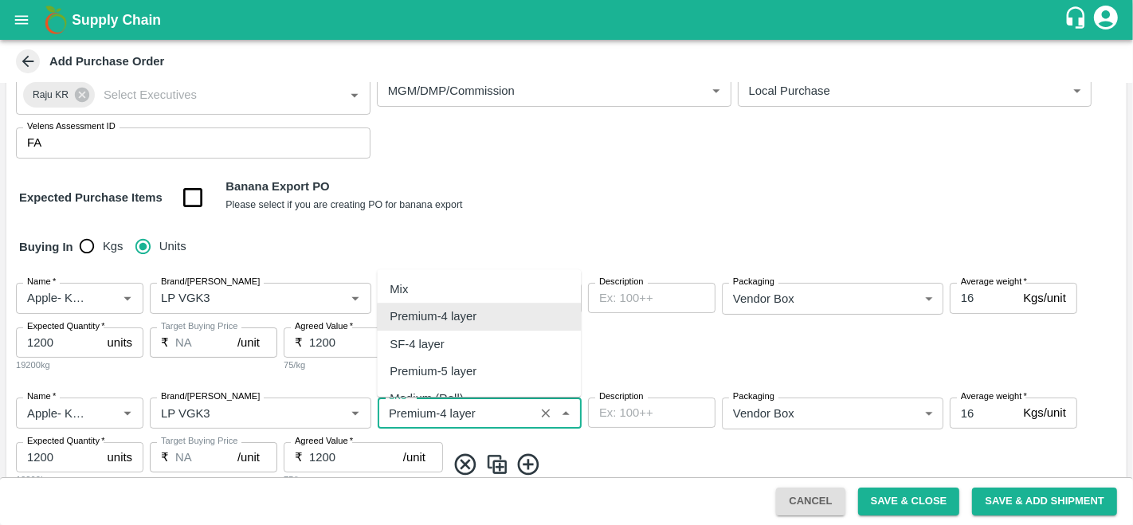
click at [446, 413] on input "SKU   *" at bounding box center [456, 412] width 147 height 21
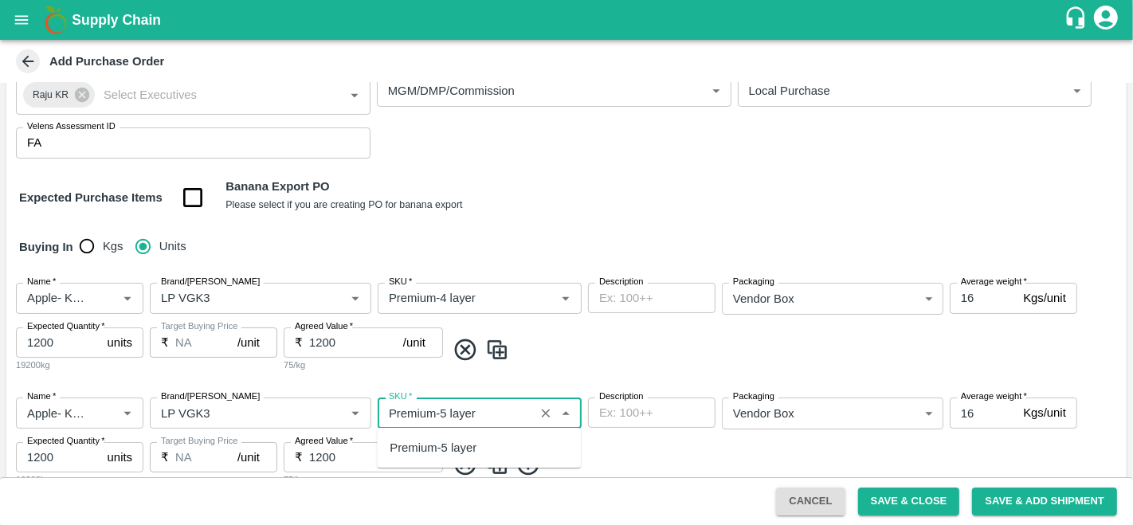
click at [432, 453] on div "Premium-5 layer" at bounding box center [433, 448] width 87 height 18
type input "Premium-5 layer"
click at [617, 443] on div "Name   * Name   * Brand/Marka Brand/Marka SKU   * SKU   * Description x Descrip…" at bounding box center [566, 442] width 1121 height 115
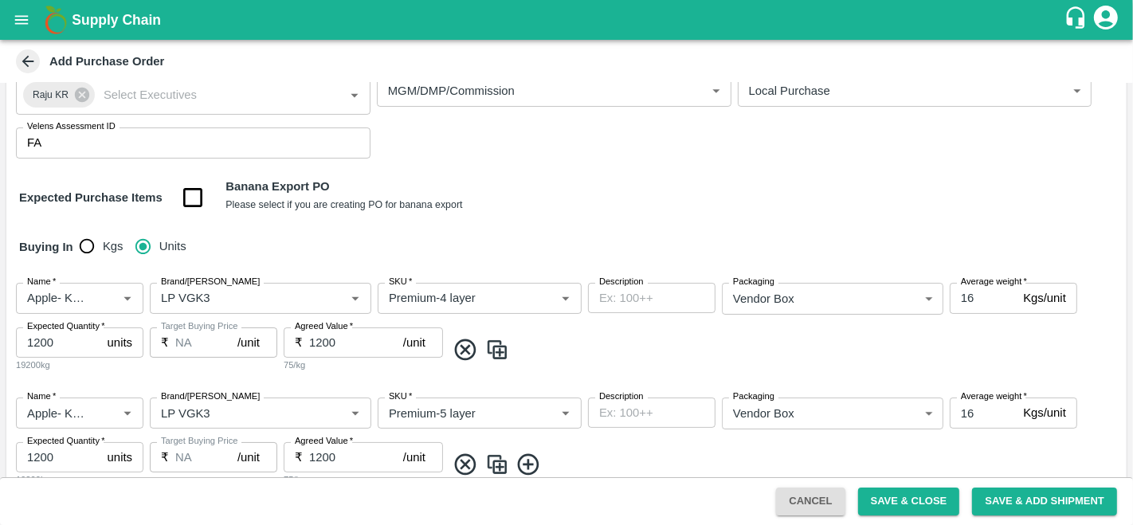
scroll to position [271, 0]
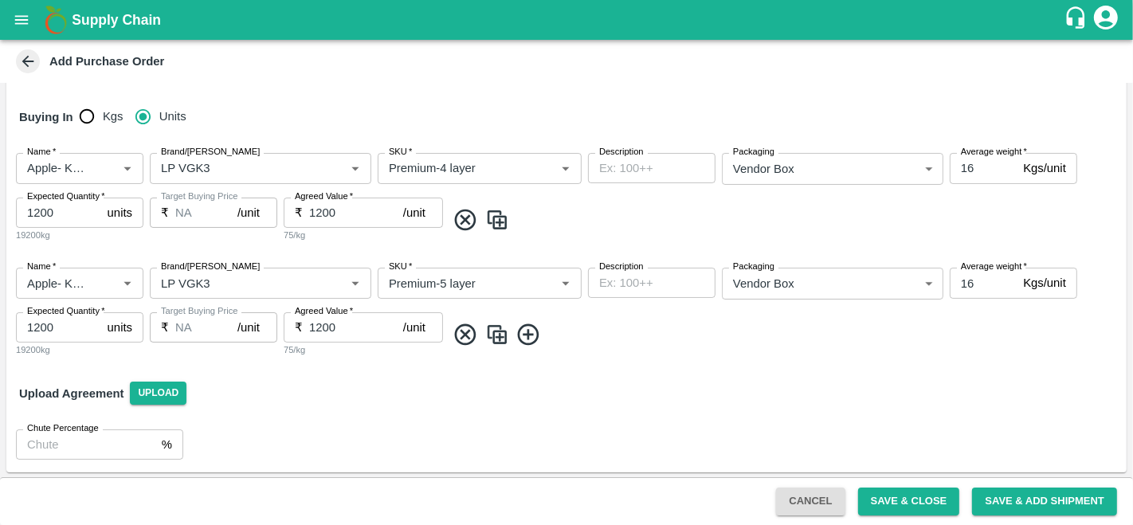
click at [504, 349] on div "Name   * Name   * Brand/Marka Brand/Marka SKU   * SKU   * Description x Descrip…" at bounding box center [566, 312] width 1121 height 115
click at [495, 333] on img at bounding box center [497, 335] width 24 height 26
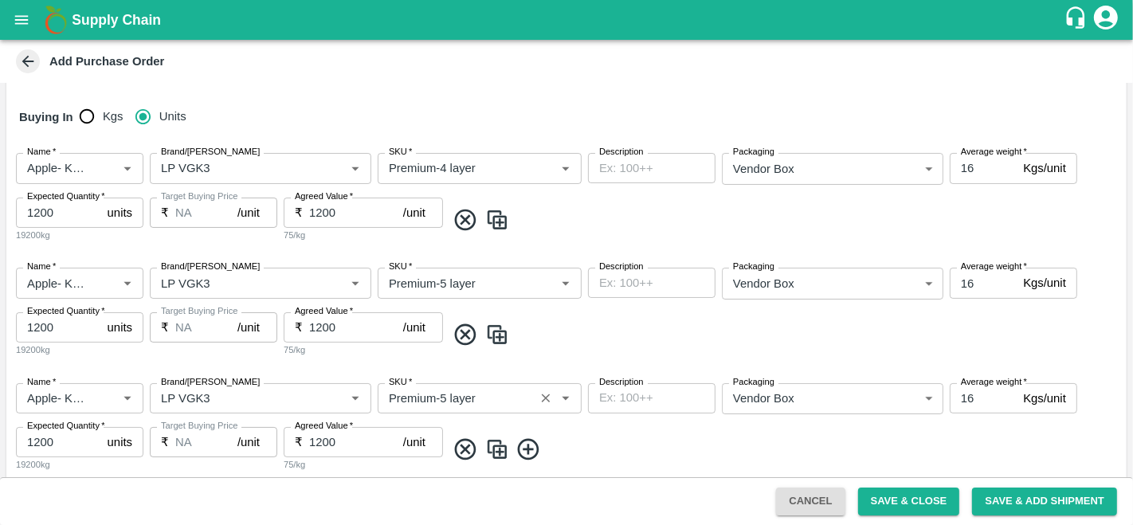
click at [444, 404] on input "SKU   *" at bounding box center [456, 398] width 147 height 21
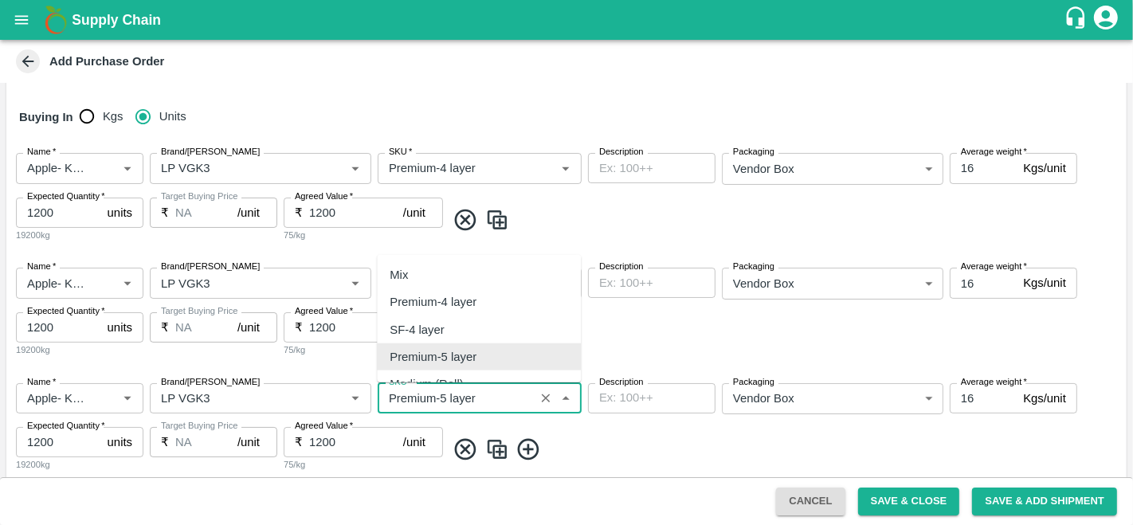
click at [445, 395] on input "SKU   *" at bounding box center [456, 398] width 147 height 21
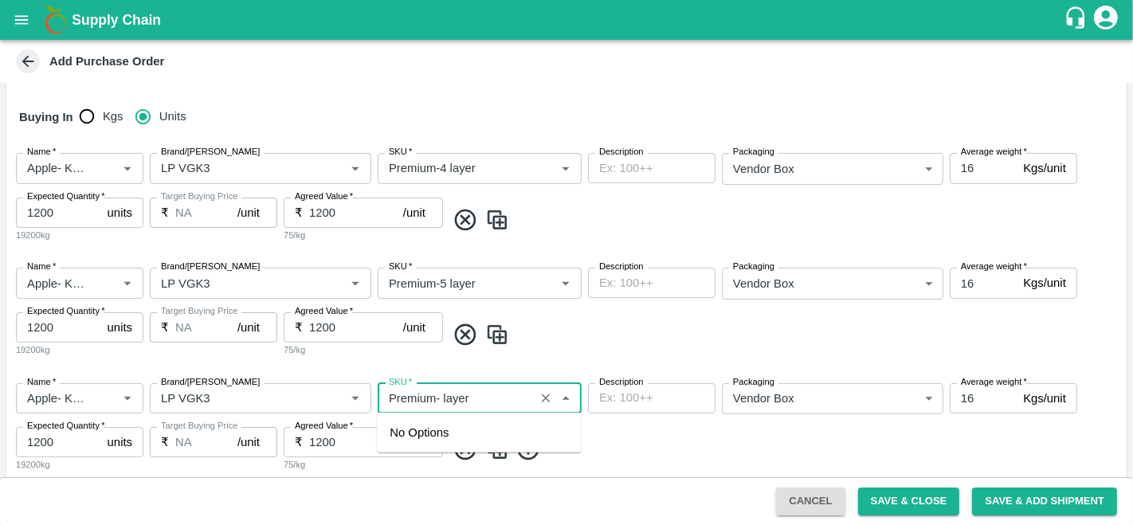
type input "Premium- layer"
click at [545, 398] on icon "Clear" at bounding box center [546, 398] width 9 height 9
click at [489, 438] on div "Medium (Roll)" at bounding box center [479, 432] width 204 height 27
type input "Medium (Roll)"
click at [670, 452] on span at bounding box center [783, 450] width 674 height 26
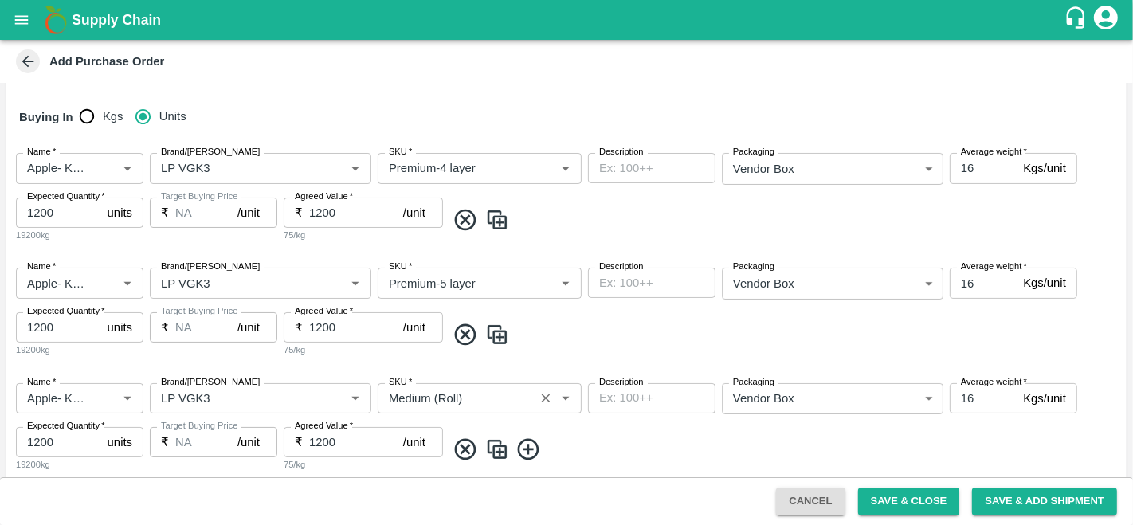
scroll to position [363, 0]
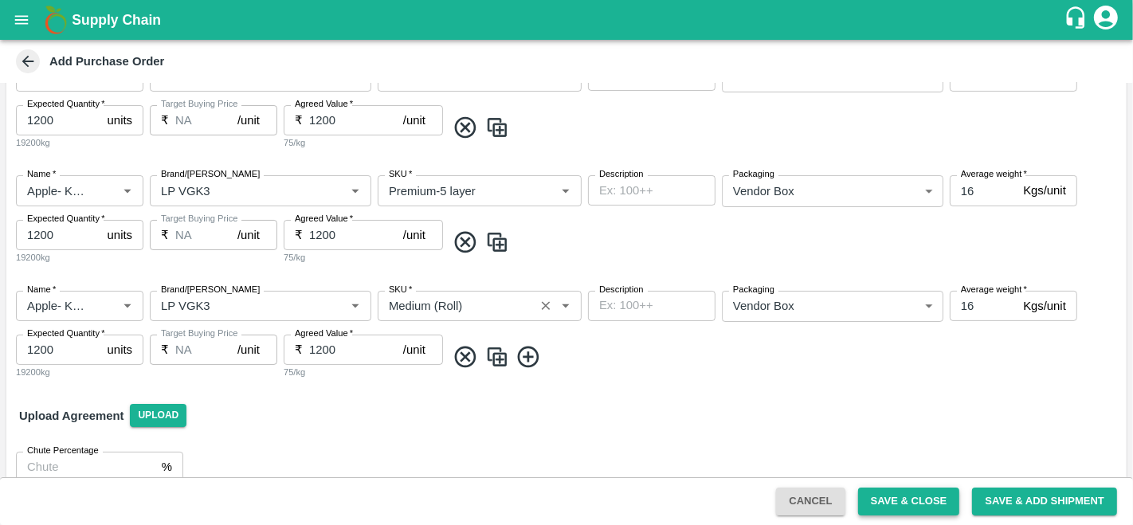
click at [908, 502] on button "Save & Close" at bounding box center [909, 502] width 102 height 28
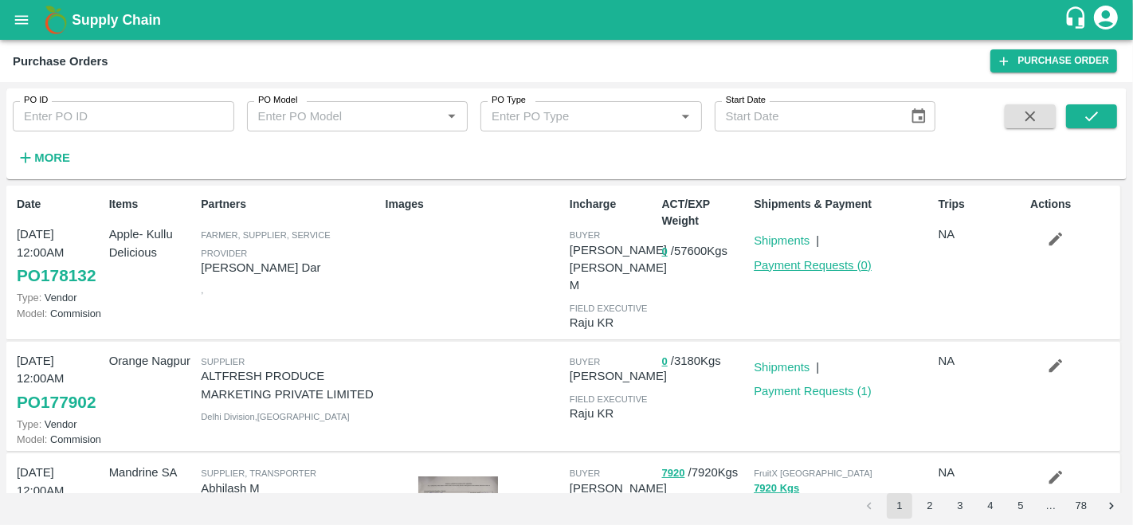
click at [829, 263] on link "Payment Requests ( 0 )" at bounding box center [813, 265] width 118 height 13
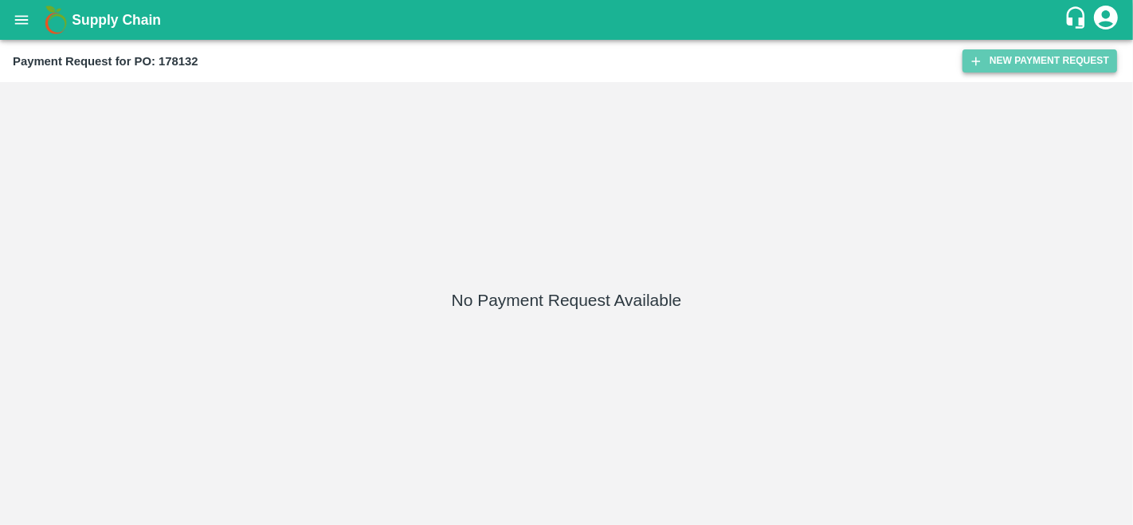
click at [987, 60] on button "New Payment Request" at bounding box center [1040, 60] width 155 height 23
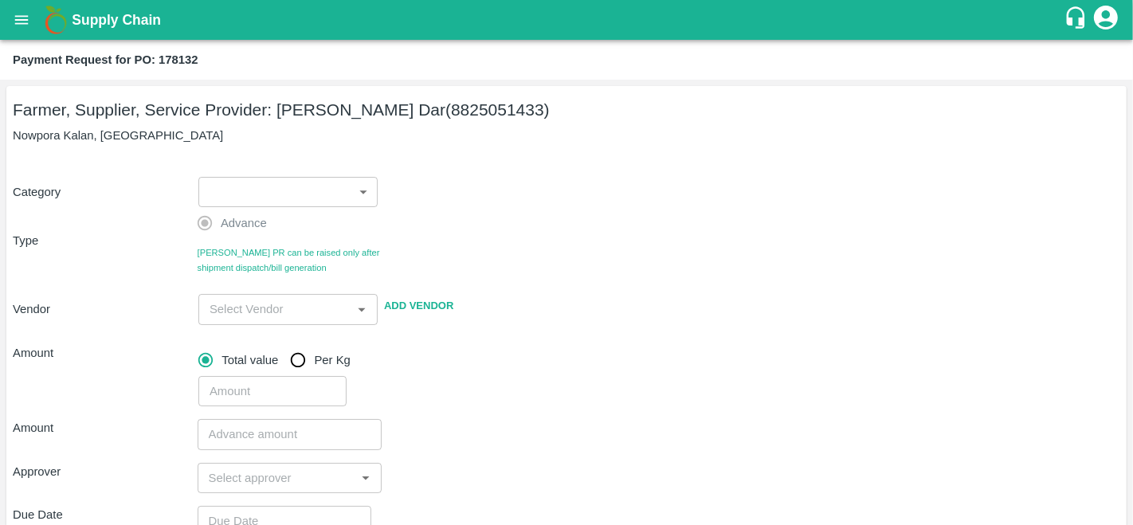
click at [219, 188] on body "Supply Chain Payment Request for PO: 178132 Farmer, Supplier, Service Provider:…" at bounding box center [566, 262] width 1133 height 525
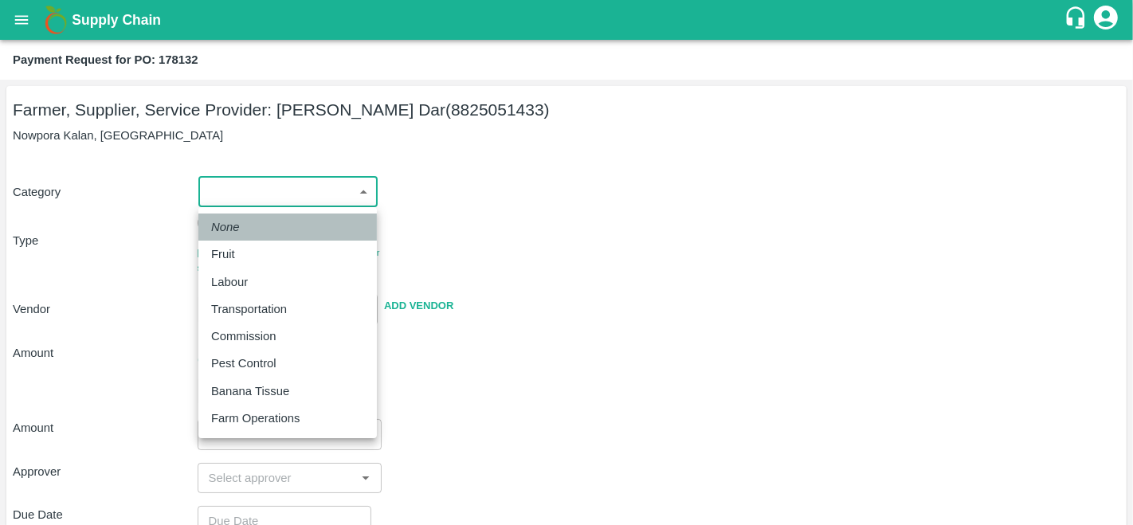
click at [234, 231] on em "None" at bounding box center [225, 227] width 29 height 18
click at [280, 190] on body "Supply Chain Payment Request for PO: 178132 Farmer, Supplier, Service Provider:…" at bounding box center [566, 262] width 1133 height 525
click at [257, 267] on li "Fruit" at bounding box center [287, 254] width 179 height 27
type input "1"
type input "Amir Ayoub Dar - 8825051433(Farmer, Supplier, Service Provider)"
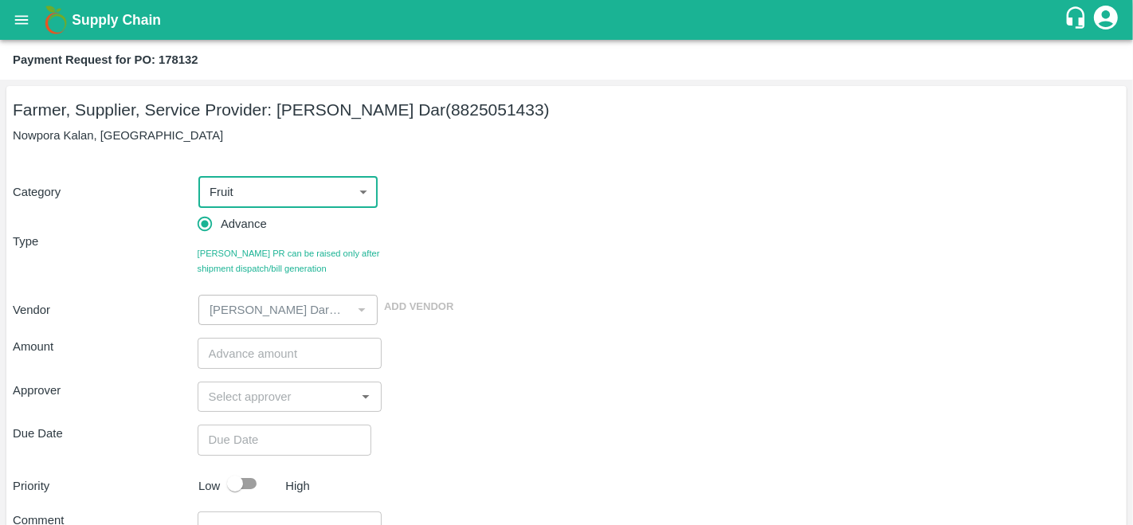
click at [249, 359] on input "number" at bounding box center [290, 353] width 185 height 30
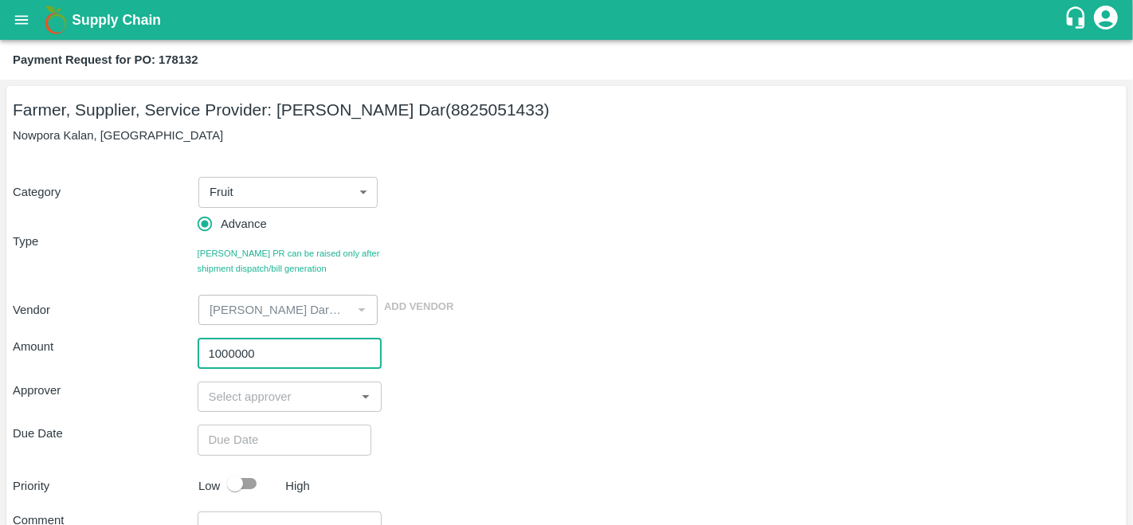
type input "1000000"
click at [251, 406] on input "input" at bounding box center [276, 397] width 149 height 21
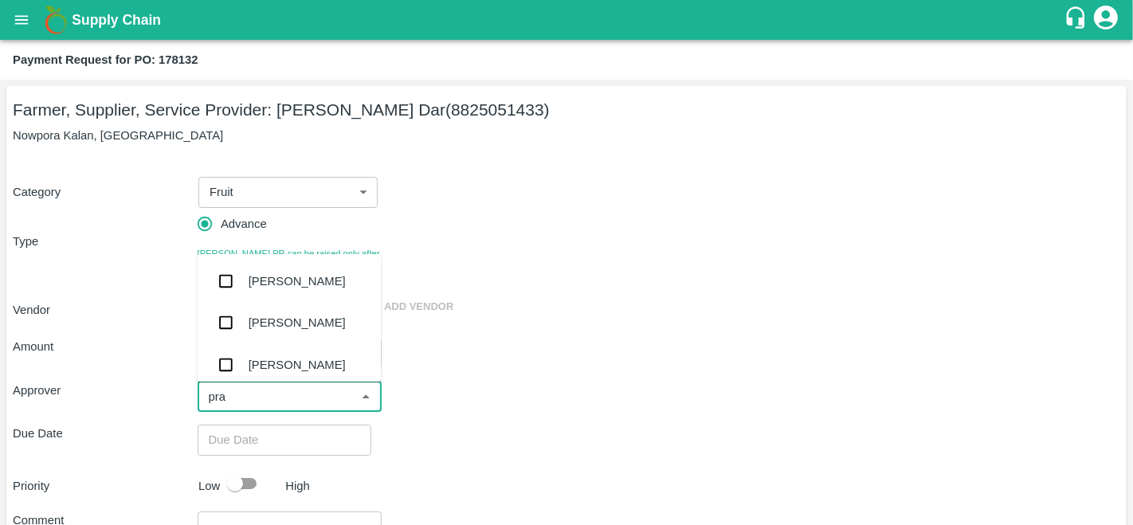
type input "prav"
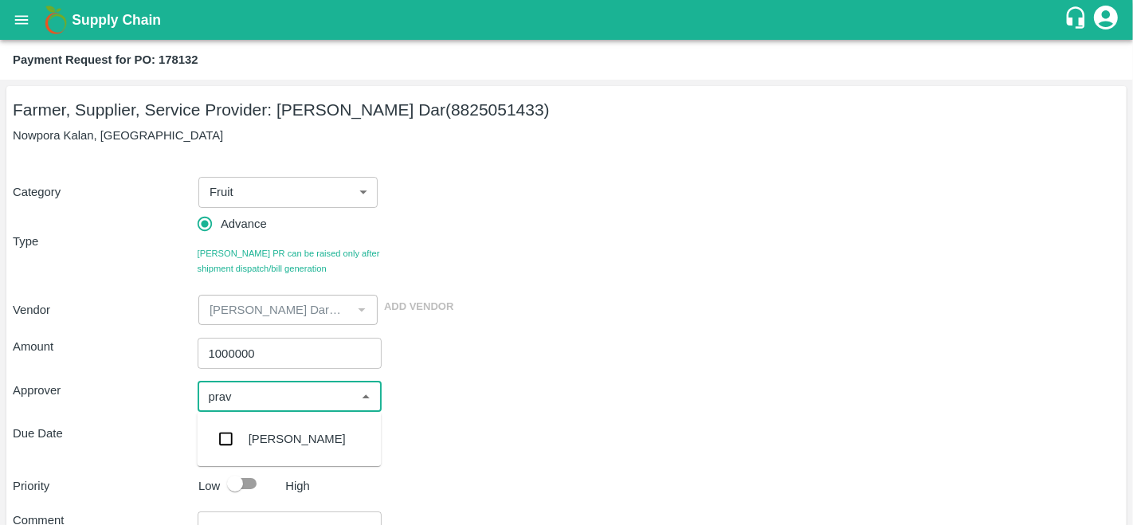
click at [265, 450] on div "Praveen Kumar" at bounding box center [289, 438] width 184 height 41
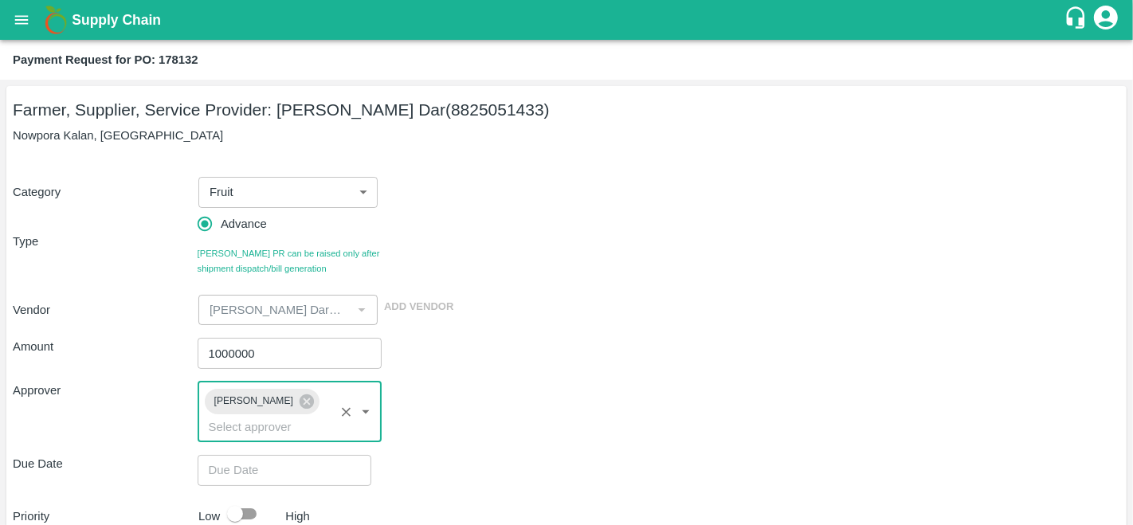
click at [548, 395] on div "Approver Praveen Kumar ​" at bounding box center [567, 412] width 1108 height 61
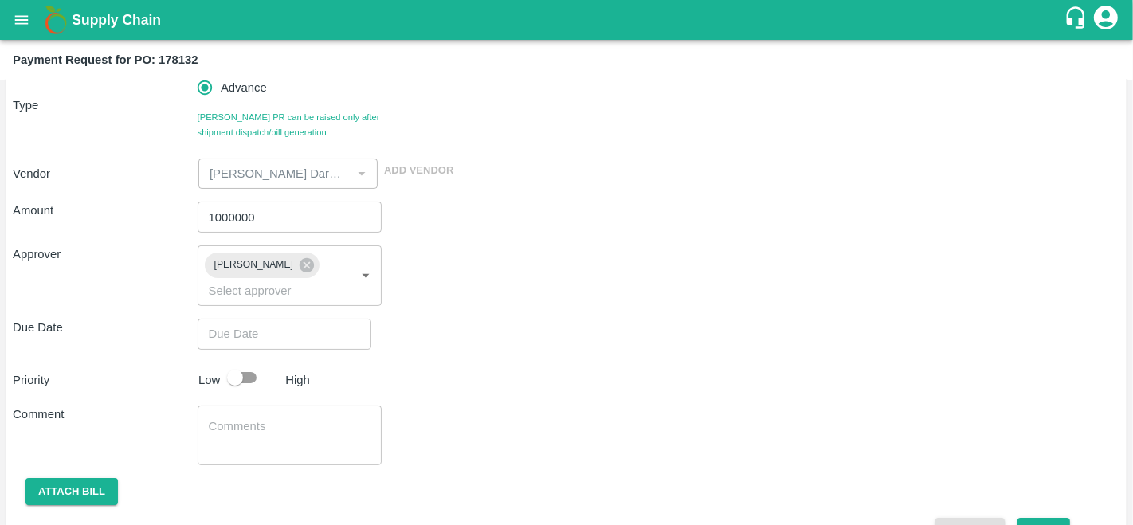
scroll to position [137, 0]
type input "DD/MM/YYYY hh:mm aa"
click at [209, 332] on input "DD/MM/YYYY hh:mm aa" at bounding box center [279, 333] width 163 height 30
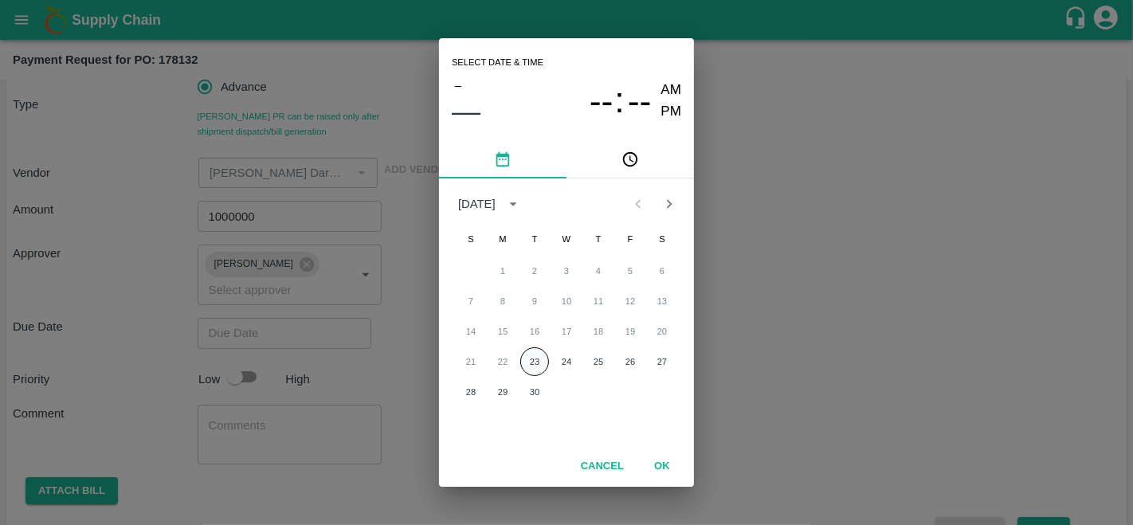
click at [537, 359] on button "23" at bounding box center [534, 361] width 29 height 29
type input "23/09/2025 12:00 AM"
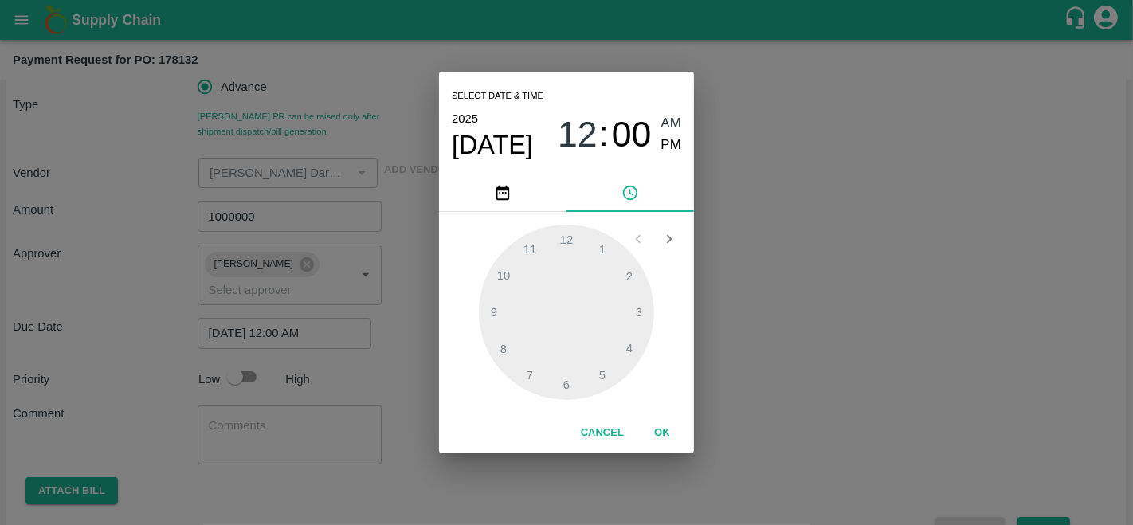
click at [771, 351] on div "Select date & time 2025 Sep 23 12 : 00 AM PM 1 2 3 4 5 6 7 8 9 10 11 12 Cancel …" at bounding box center [566, 262] width 1133 height 525
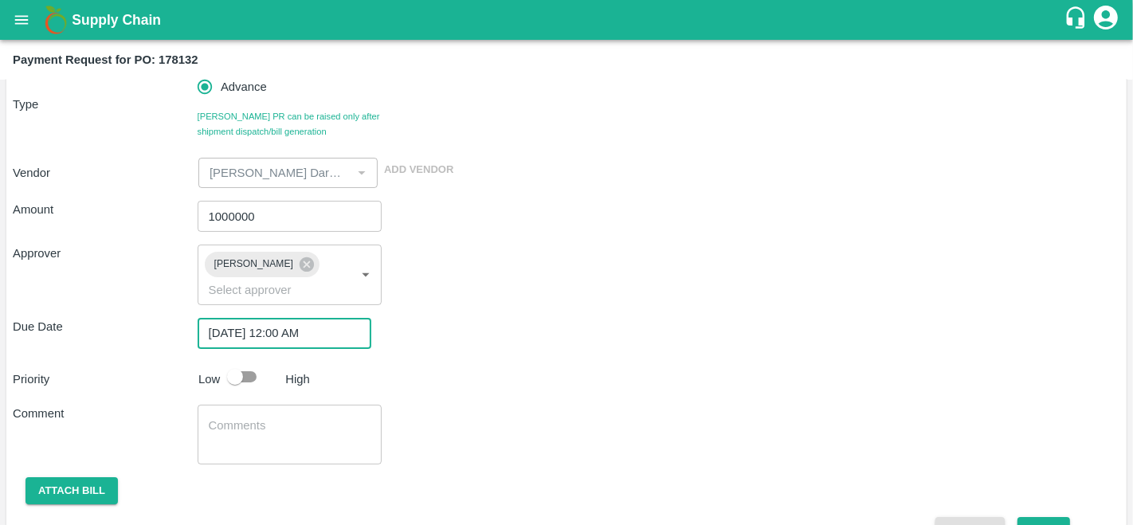
scroll to position [175, 0]
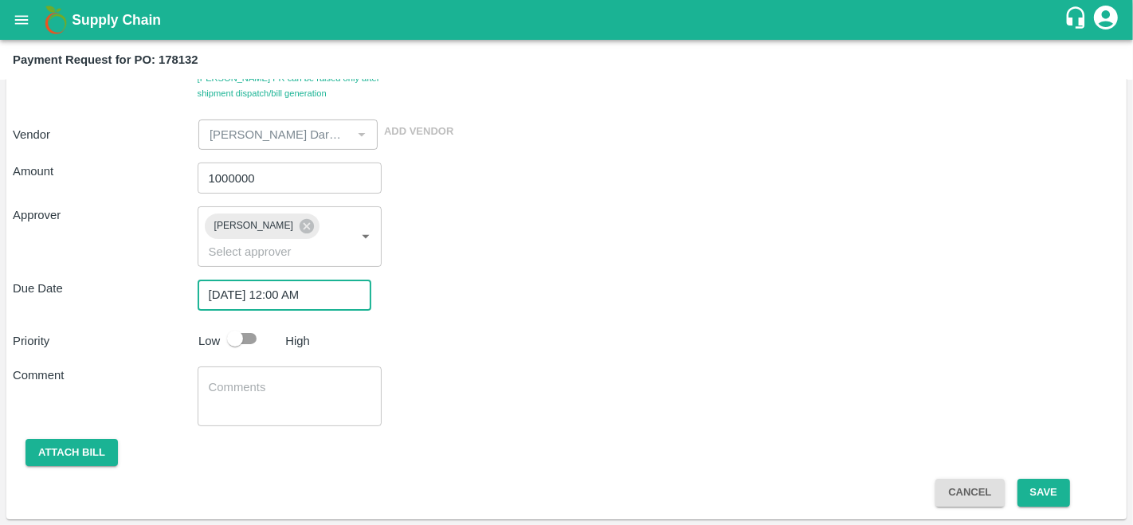
click at [243, 336] on input "checkbox" at bounding box center [235, 339] width 91 height 30
checkbox input "true"
click at [1061, 493] on button "Save" at bounding box center [1044, 493] width 53 height 28
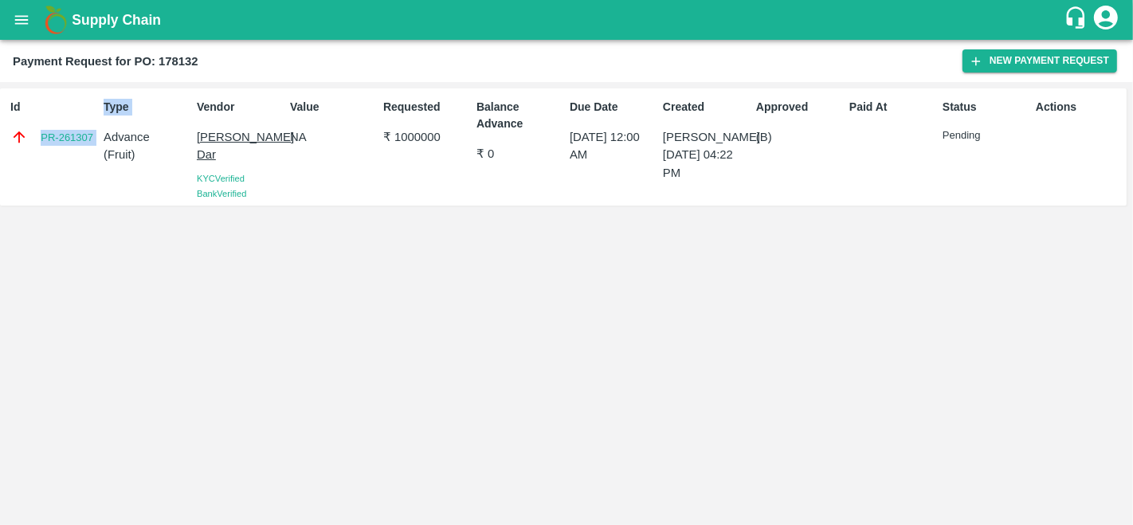
drag, startPoint x: 32, startPoint y: 132, endPoint x: 99, endPoint y: 144, distance: 68.2
click at [99, 144] on div "Id PR-261307 Type Advance ( Fruit ) Vendor Amir Ayoub Dar KYC Verified Bank Ver…" at bounding box center [563, 146] width 1127 height 117
copy link "PR-261307"
